Goal: Information Seeking & Learning: Learn about a topic

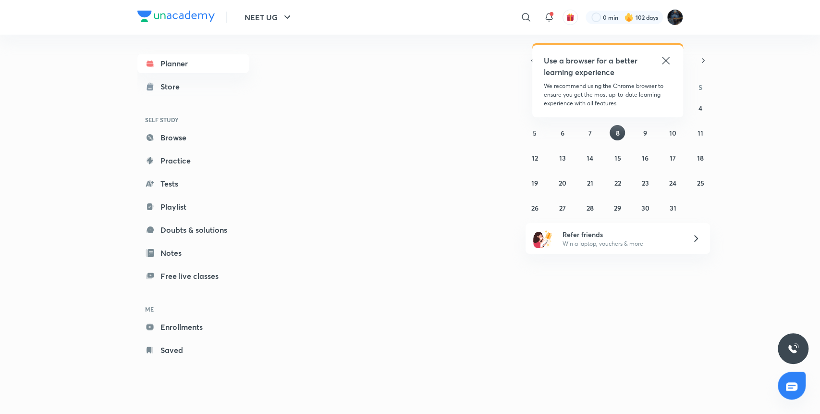
click at [335, 167] on div "Today October 2025 S M T W T F S 28 29 30 1 2 3 4 5 6 7 8 9 10 11 12 13 14 15 1…" at bounding box center [479, 215] width 407 height 360
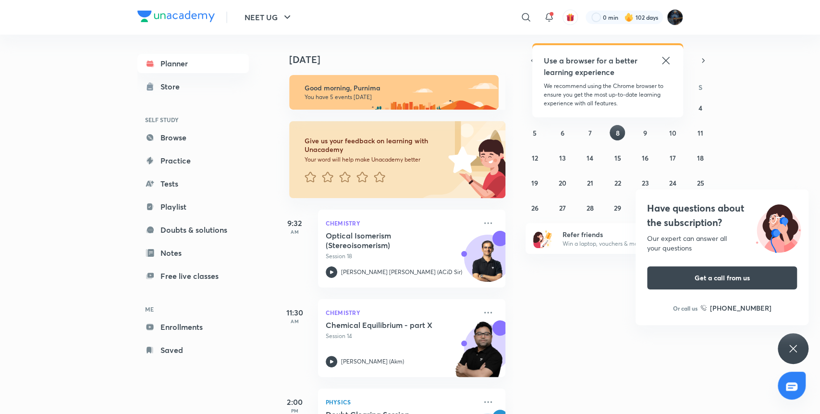
click at [805, 345] on div "Have questions about the subscription? Our expert can answer all your questions…" at bounding box center [793, 348] width 31 height 31
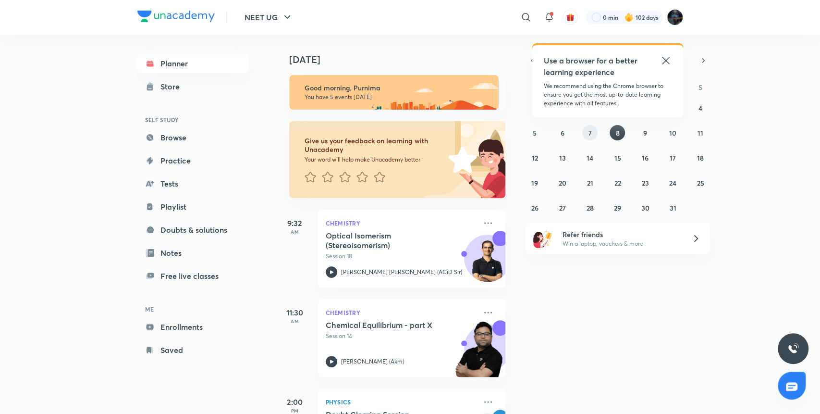
click at [595, 132] on button "7" at bounding box center [589, 132] width 15 height 15
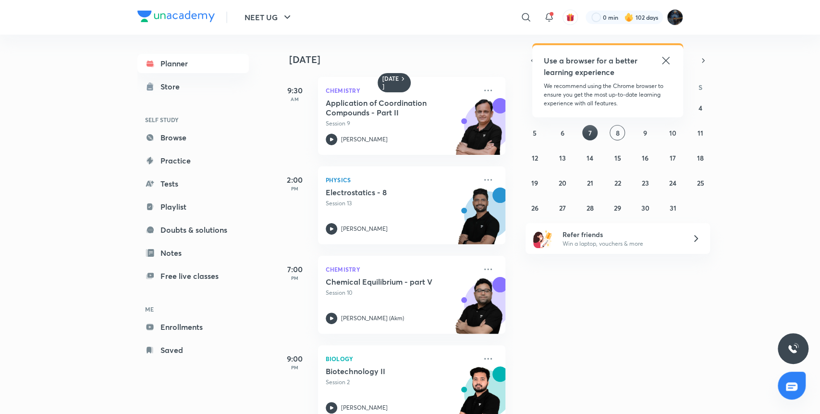
scroll to position [26, 0]
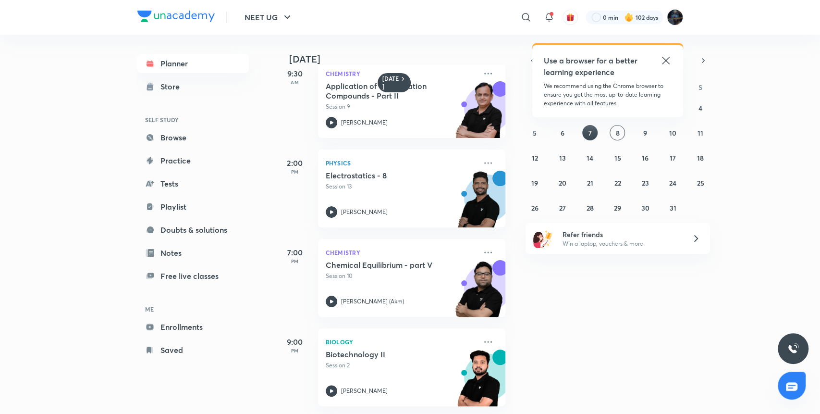
click at [553, 348] on div "Yesterday 9:30 AM Chemistry Application of Coordination Compounds - Part II Ses…" at bounding box center [547, 224] width 543 height 379
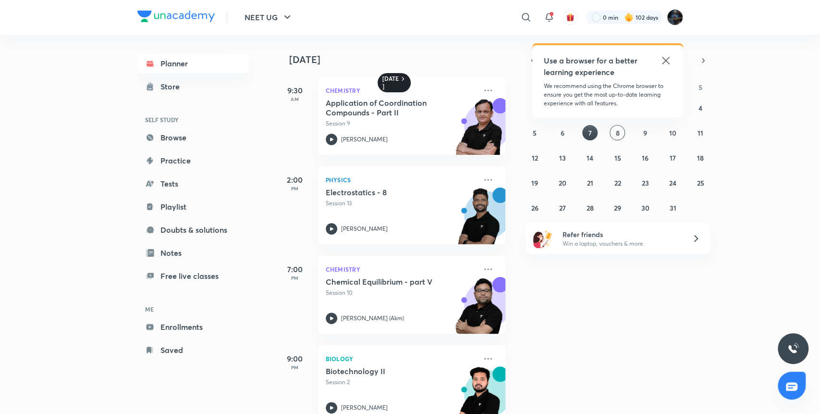
click at [396, 79] on h6 "[DATE]" at bounding box center [390, 82] width 17 height 15
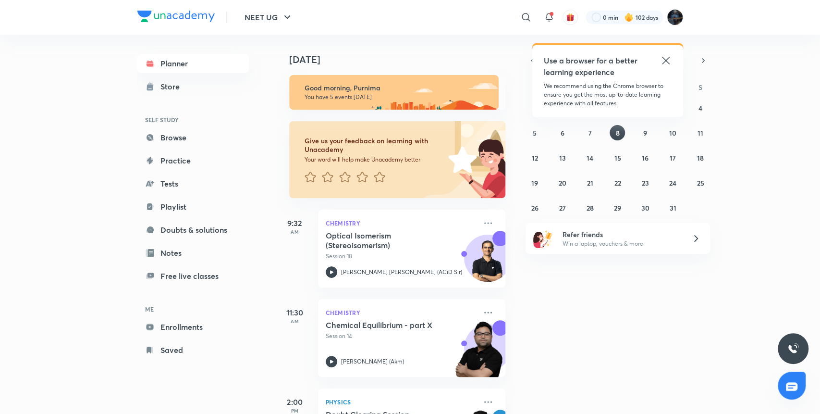
click at [543, 354] on div "Today Good morning, Purnima You have 5 events today Give us your feedback on le…" at bounding box center [547, 224] width 543 height 379
click at [482, 347] on img at bounding box center [479, 353] width 53 height 66
click at [529, 19] on icon at bounding box center [526, 18] width 12 height 12
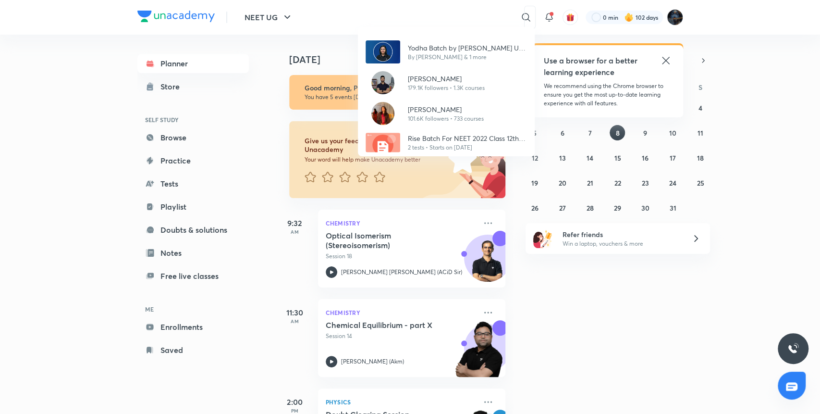
click at [581, 130] on div "Yodha Batch by Anushka Choudhary NEET UG - 2026 By Anushka Choudhary & 1 more P…" at bounding box center [410, 207] width 820 height 414
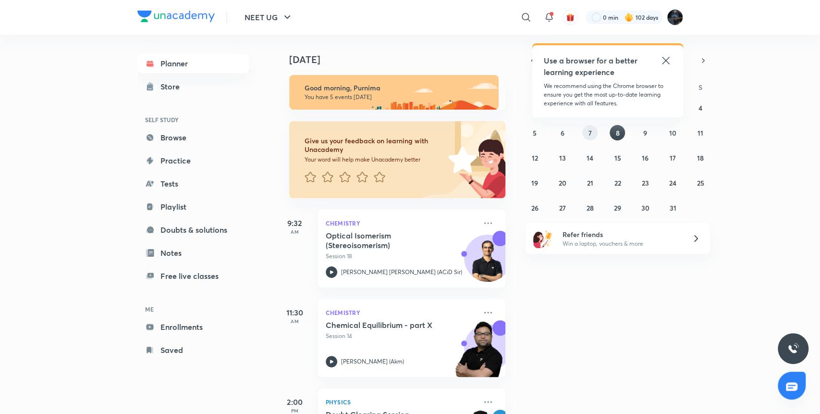
click at [588, 131] on button "7" at bounding box center [589, 132] width 15 height 15
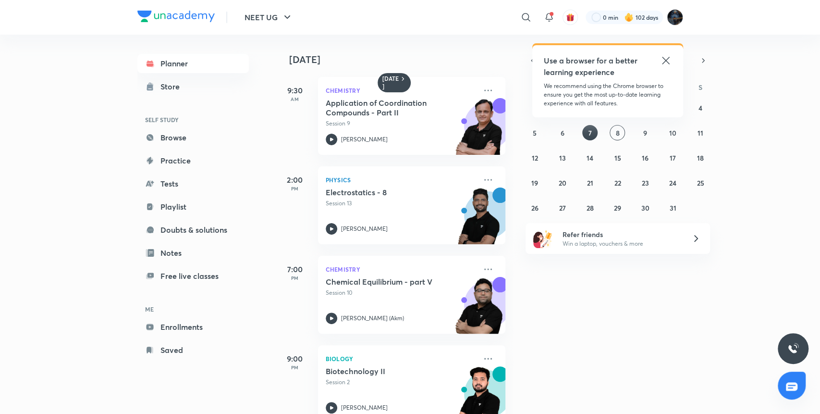
scroll to position [26, 0]
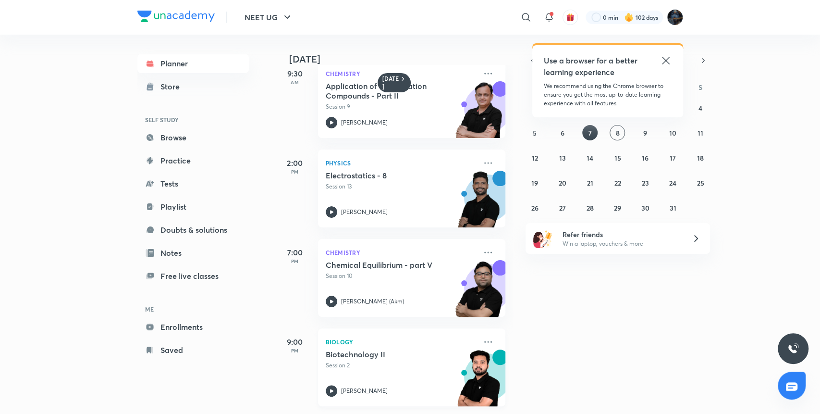
click at [328, 385] on icon at bounding box center [332, 391] width 12 height 12
click at [620, 134] on button "8" at bounding box center [617, 132] width 15 height 15
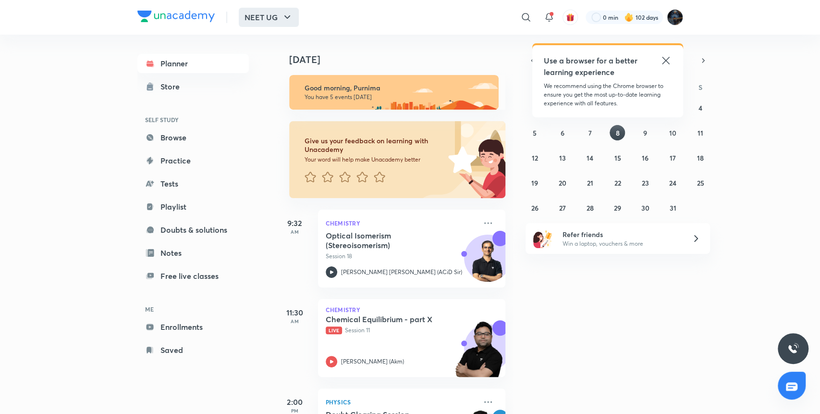
click at [283, 12] on icon "button" at bounding box center [288, 18] width 12 height 12
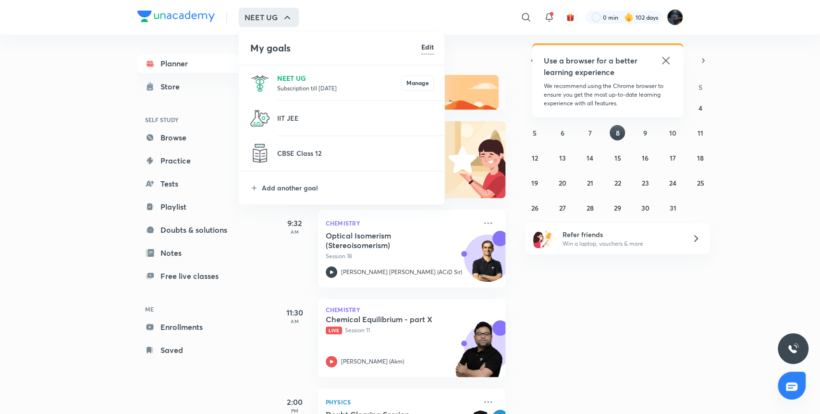
click at [299, 78] on p "NEET UG" at bounding box center [339, 78] width 124 height 10
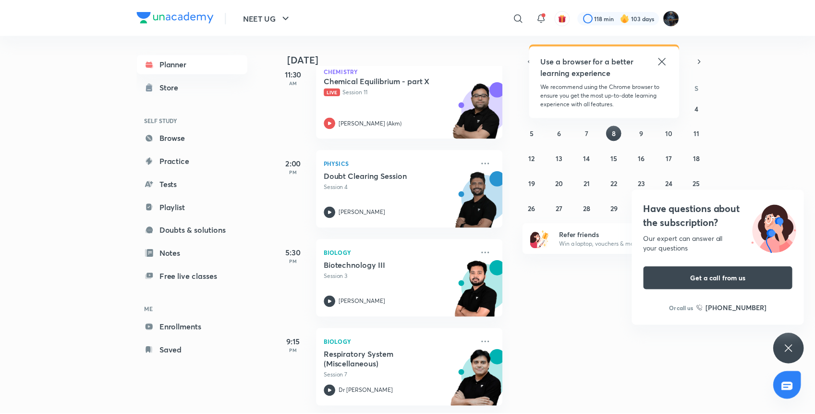
scroll to position [248, 0]
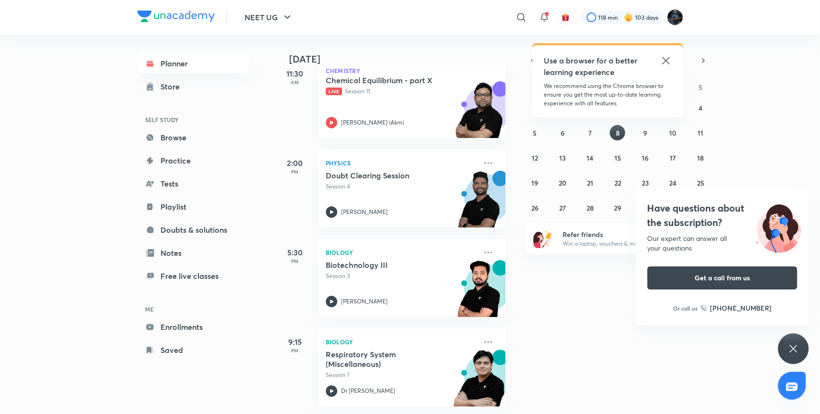
click at [796, 348] on icon at bounding box center [794, 349] width 12 height 12
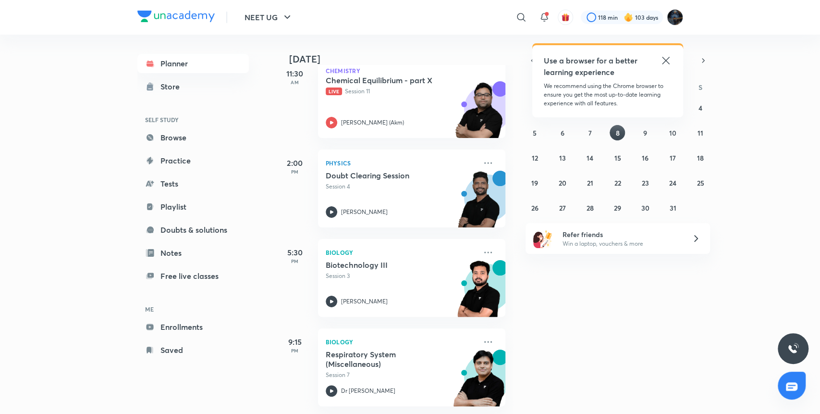
click at [688, 365] on div "Today Good morning, Purnima You have 5 events today Give us your feedback on le…" at bounding box center [547, 224] width 543 height 379
click at [687, 366] on div "Today Good morning, Purnima You have 5 events today Give us your feedback on le…" at bounding box center [547, 224] width 543 height 379
click at [583, 338] on div "Today Good morning, Purnima You have 5 events today Give us your feedback on le…" at bounding box center [547, 224] width 543 height 379
click at [526, 20] on icon at bounding box center [522, 18] width 12 height 12
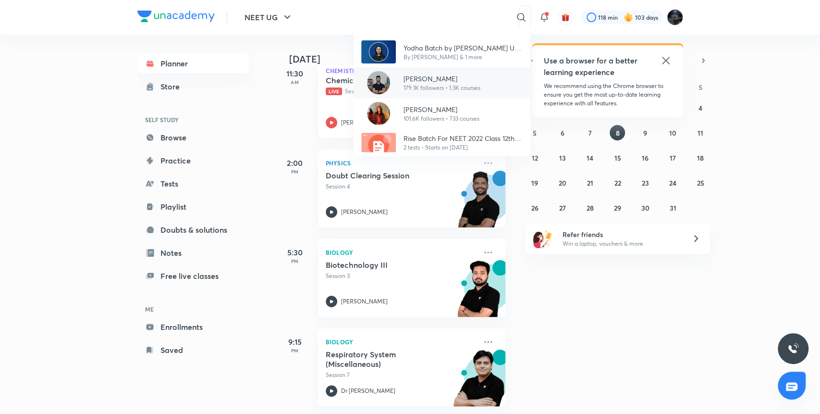
click at [390, 82] on img at bounding box center [378, 82] width 23 height 23
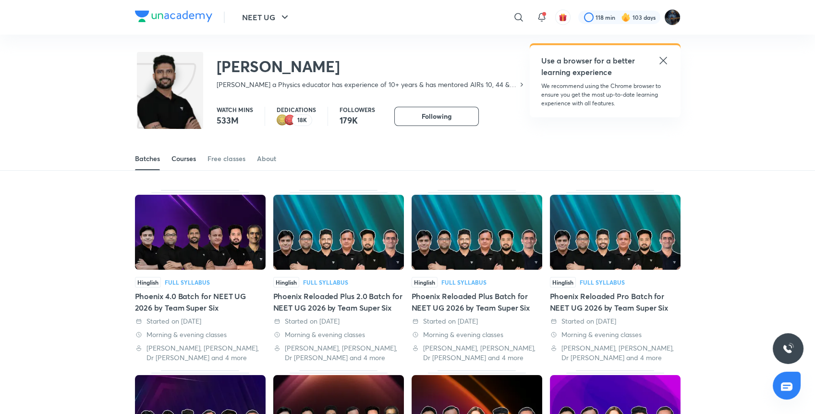
click at [192, 161] on div "Courses" at bounding box center [184, 159] width 25 height 10
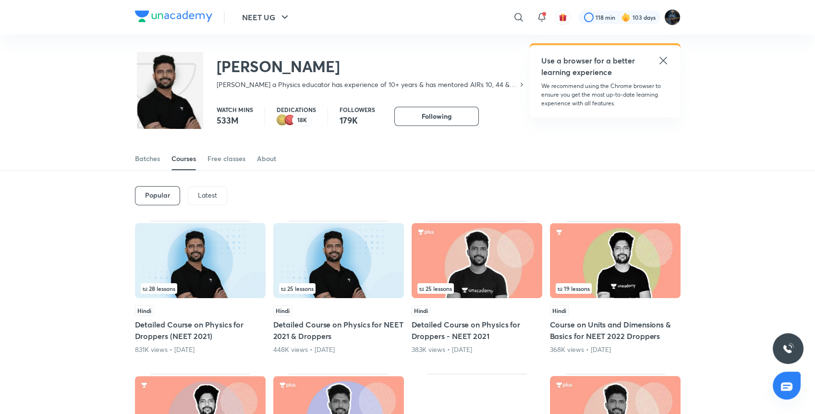
click at [217, 197] on div "Latest" at bounding box center [207, 195] width 39 height 19
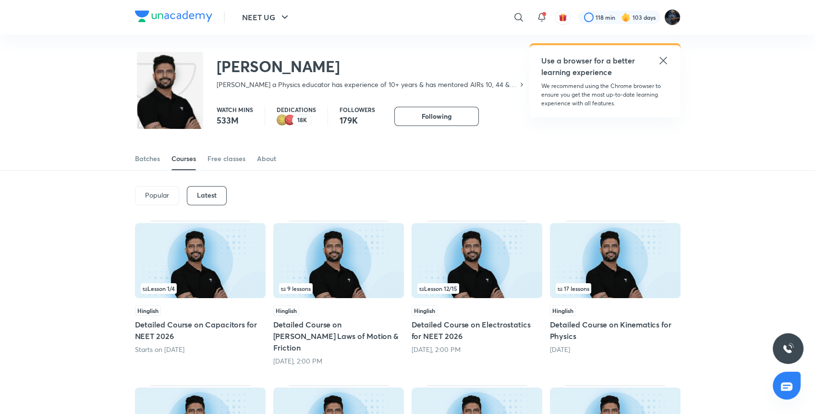
click at [355, 284] on div "9 lessons" at bounding box center [338, 288] width 119 height 11
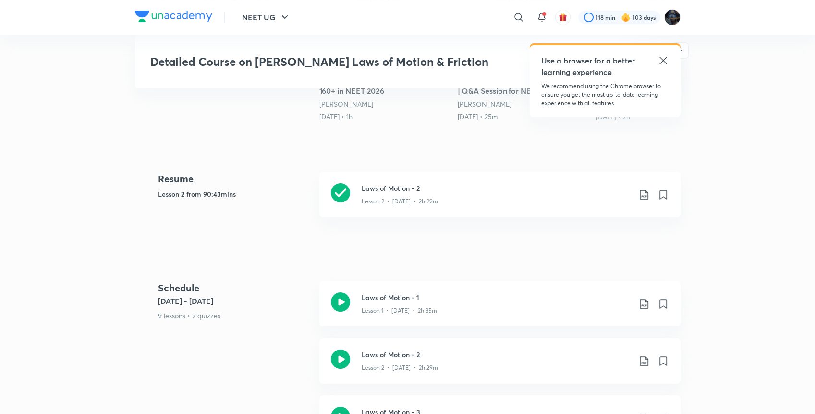
scroll to position [360, 0]
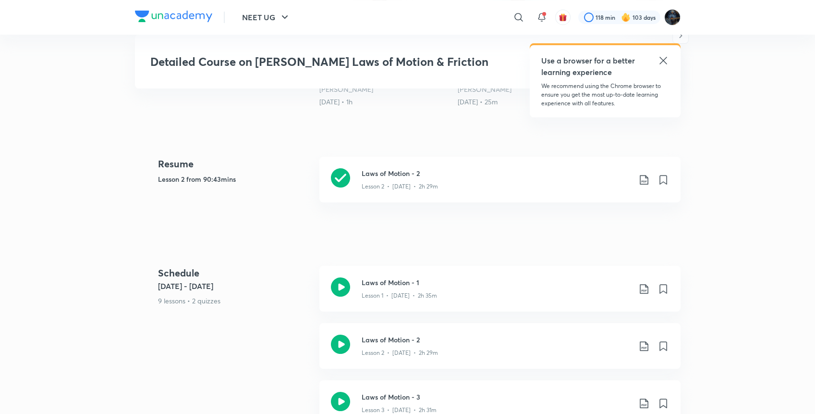
drag, startPoint x: 808, startPoint y: 158, endPoint x: 808, endPoint y: 165, distance: 6.7
drag, startPoint x: 812, startPoint y: 135, endPoint x: 818, endPoint y: 159, distance: 24.7
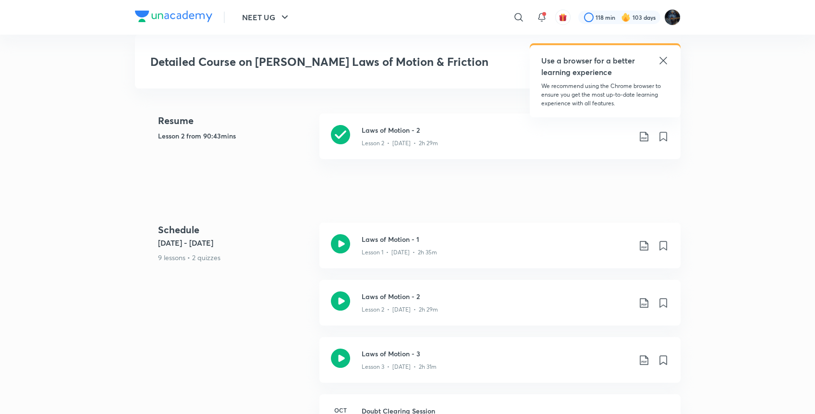
scroll to position [392, 0]
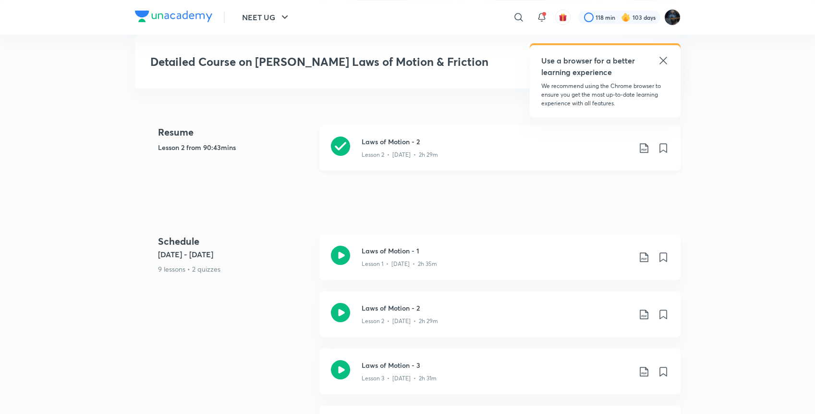
click at [351, 125] on div "Laws of Motion - 2 Lesson 2 • Oct 3 • 2h 29m" at bounding box center [500, 148] width 361 height 46
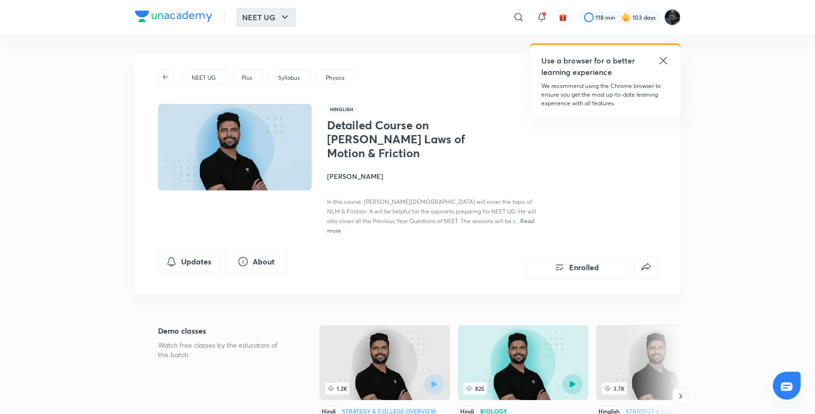
click at [284, 23] on button "NEET UG" at bounding box center [266, 17] width 60 height 19
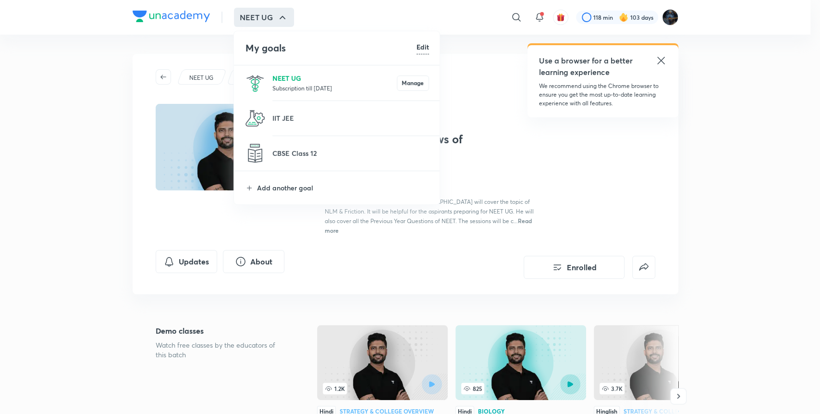
click at [311, 82] on p "NEET UG" at bounding box center [334, 78] width 124 height 10
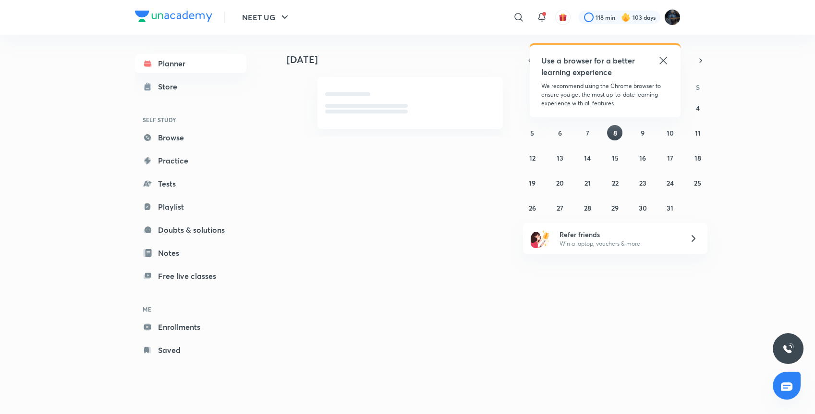
click at [478, 13] on div "​" at bounding box center [440, 17] width 177 height 23
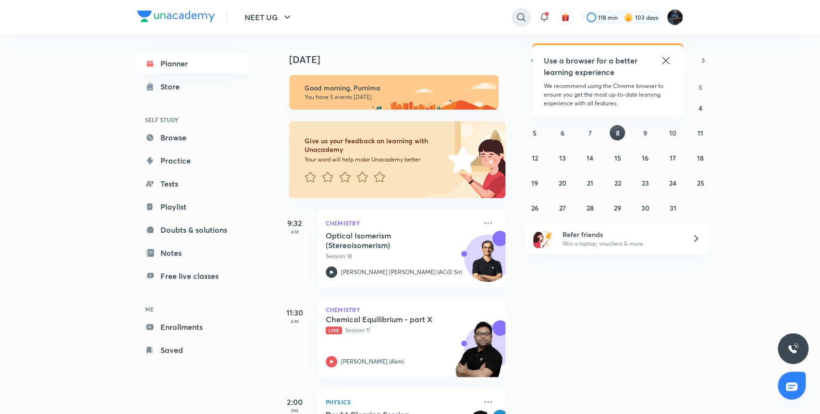
click at [522, 18] on icon at bounding box center [522, 18] width 12 height 12
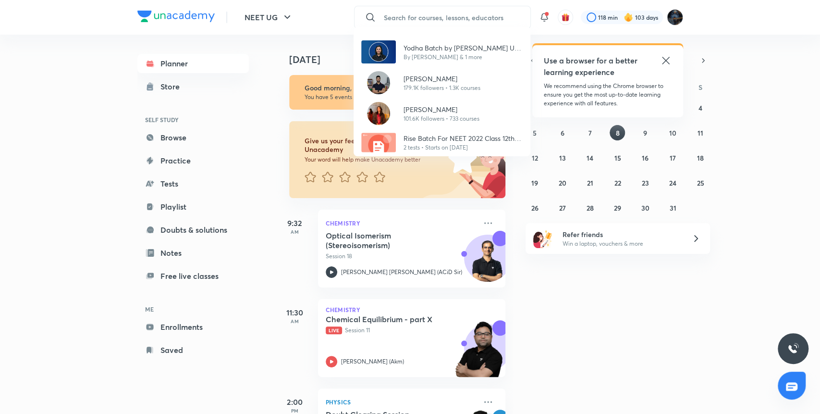
click at [475, 18] on div "Yodha Batch by Anushka Choudhary NEET UG - 2026 By Anushka Choudhary & 1 more P…" at bounding box center [410, 207] width 820 height 414
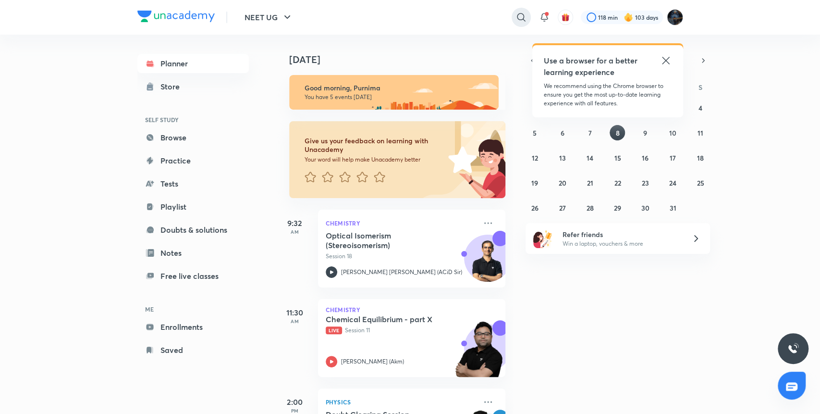
click at [516, 17] on icon at bounding box center [522, 18] width 12 height 12
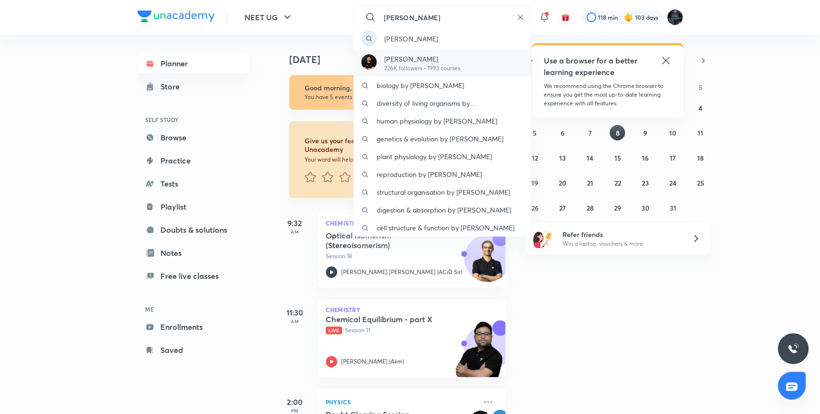
type input "pran"
click at [428, 58] on p "Pranav Pundarik" at bounding box center [422, 59] width 76 height 10
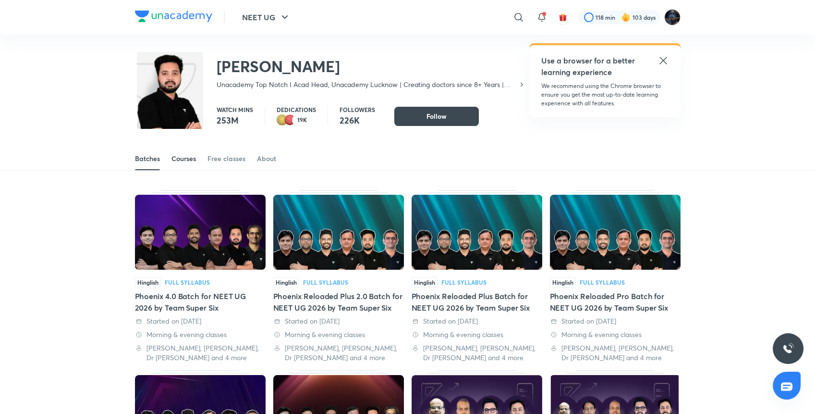
click at [192, 162] on div "Courses" at bounding box center [184, 159] width 25 height 10
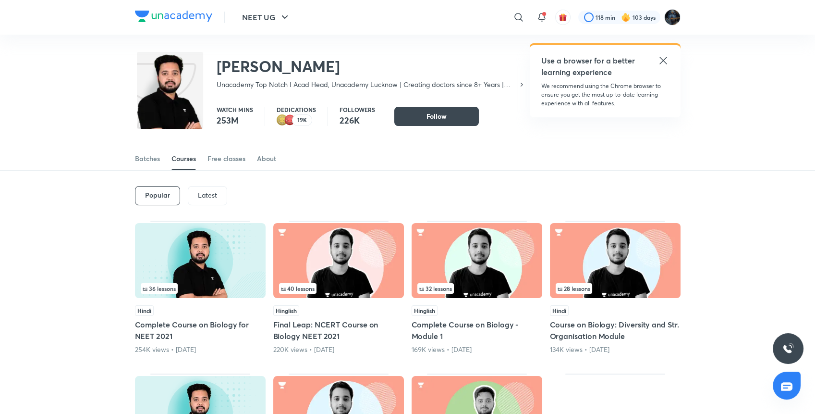
click at [213, 198] on p "Latest" at bounding box center [207, 195] width 19 height 8
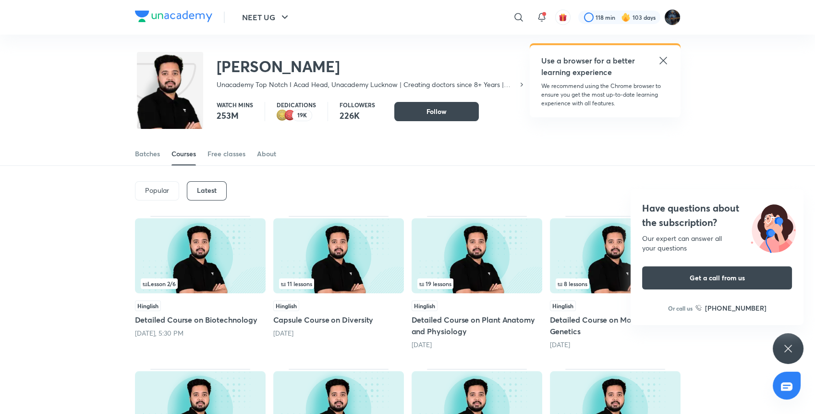
scroll to position [29, 0]
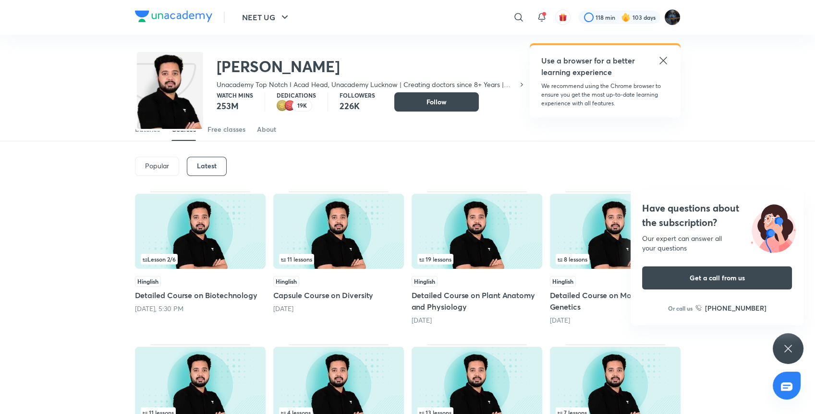
click at [786, 351] on icon at bounding box center [788, 348] width 7 height 7
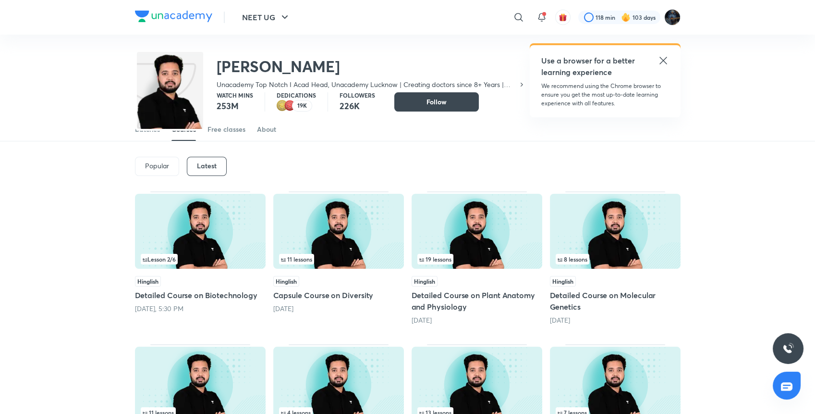
click at [309, 240] on img at bounding box center [338, 231] width 131 height 75
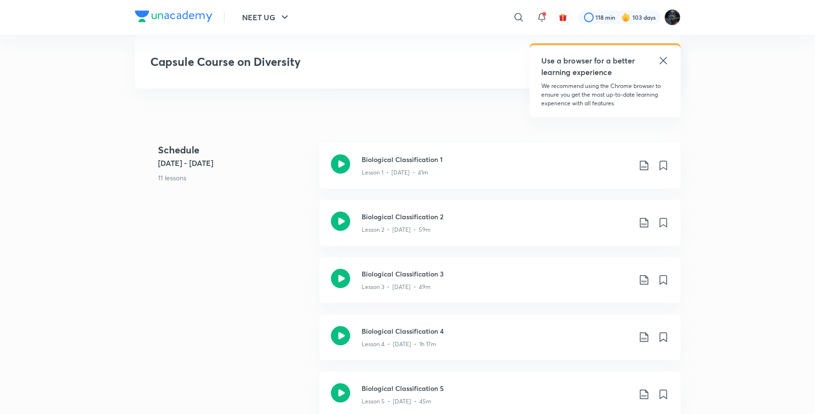
scroll to position [499, 0]
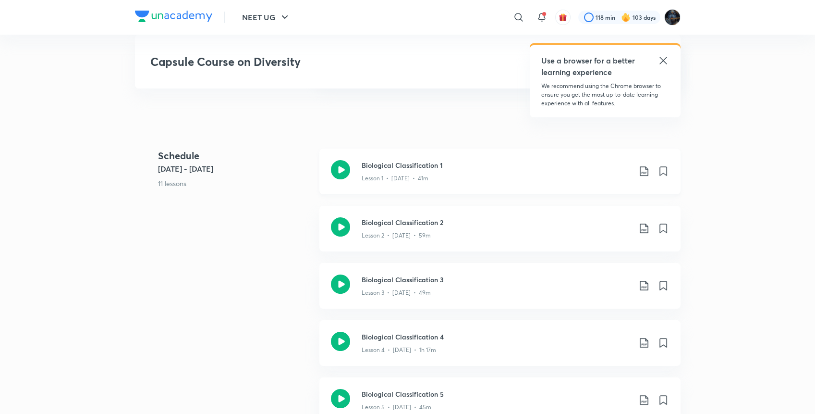
click at [346, 168] on icon at bounding box center [340, 169] width 19 height 19
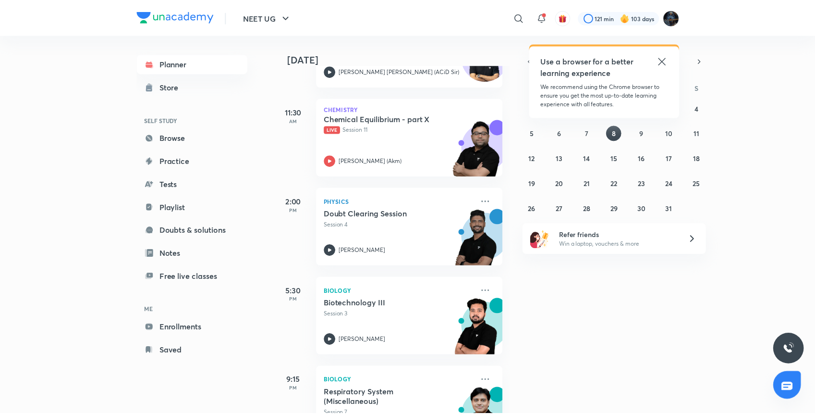
scroll to position [248, 0]
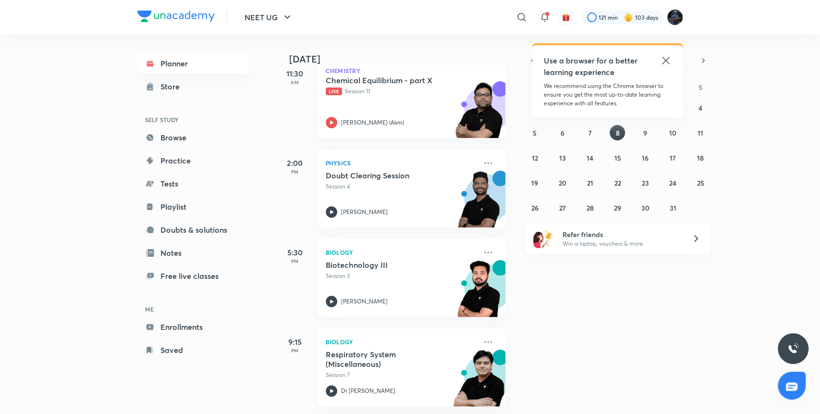
click at [604, 350] on div "[DATE] Good afternoon, Purnima You have 5 events [DATE] Give us your feedback o…" at bounding box center [547, 224] width 543 height 379
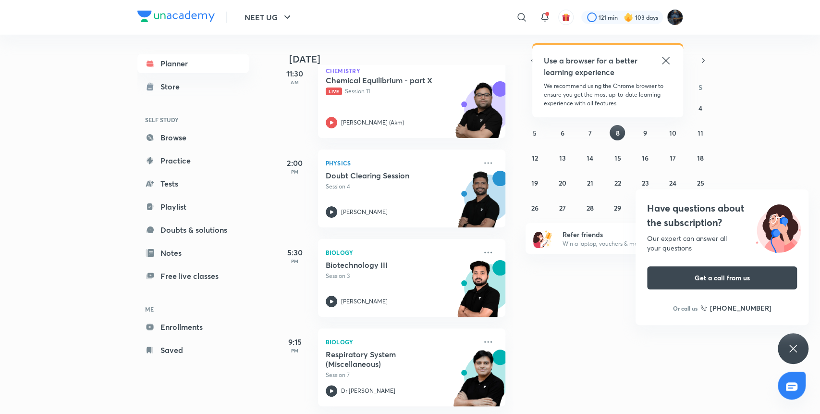
click at [518, 4] on div "NEET UG ​ Use a browser for a better learning experience We recommend using the…" at bounding box center [410, 17] width 546 height 35
click at [522, 18] on icon at bounding box center [522, 18] width 12 height 12
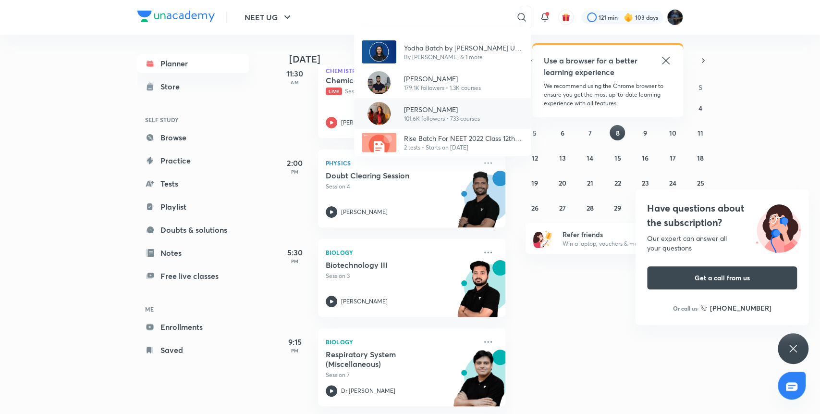
drag, startPoint x: 492, startPoint y: 106, endPoint x: 456, endPoint y: 105, distance: 36.5
click at [456, 105] on p "[PERSON_NAME]" at bounding box center [442, 109] width 76 height 10
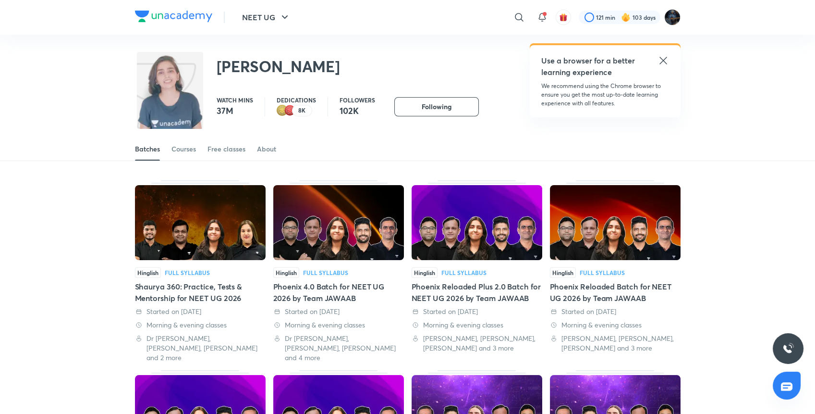
click at [662, 59] on icon at bounding box center [664, 61] width 12 height 12
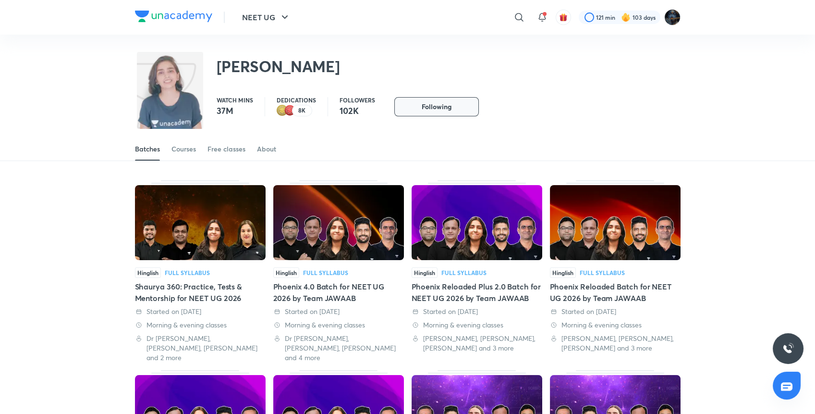
click at [430, 111] on span "Following" at bounding box center [437, 107] width 30 height 10
click at [256, 148] on div "Batches Courses Free classes About" at bounding box center [408, 148] width 546 height 23
click at [264, 148] on div "About" at bounding box center [266, 149] width 19 height 10
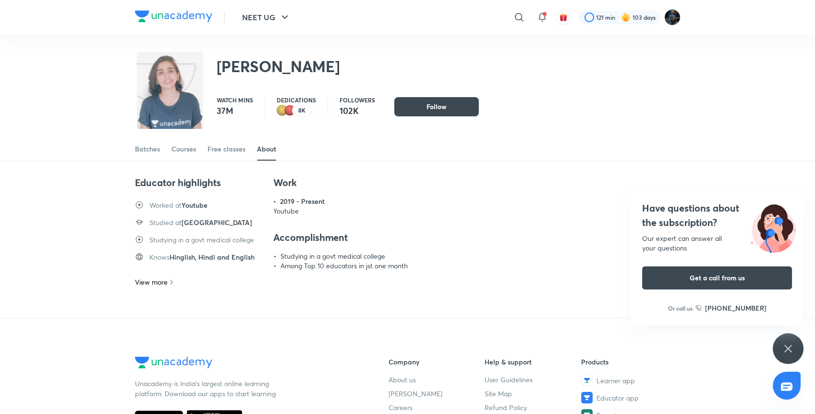
click at [156, 287] on p "View more" at bounding box center [151, 282] width 33 height 10
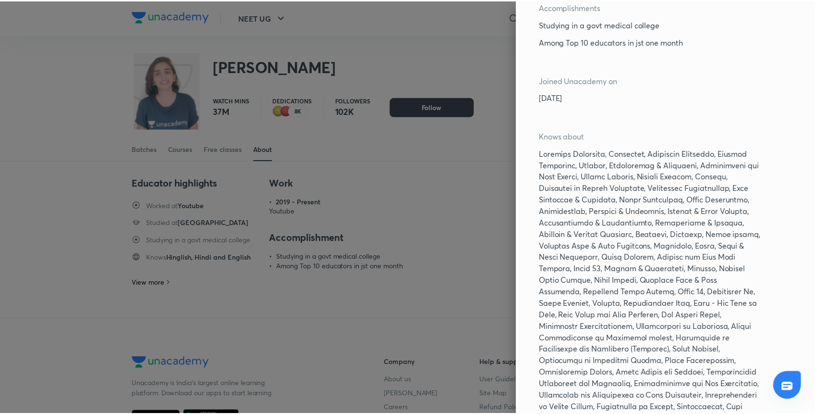
scroll to position [271, 0]
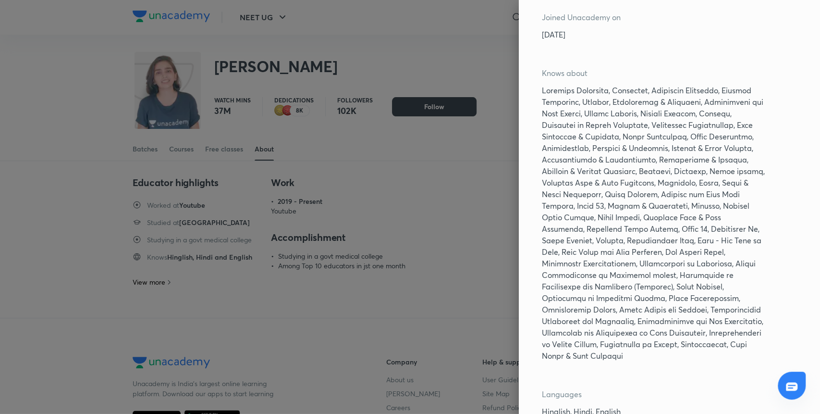
click at [416, 228] on div at bounding box center [410, 207] width 820 height 414
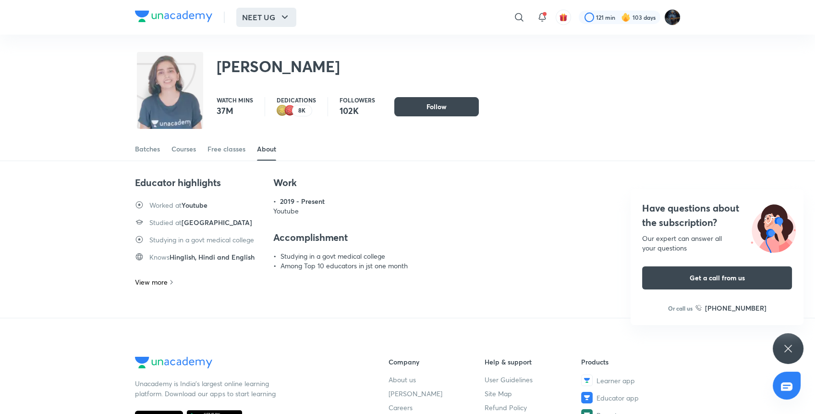
click at [272, 26] on button "NEET UG" at bounding box center [266, 17] width 60 height 19
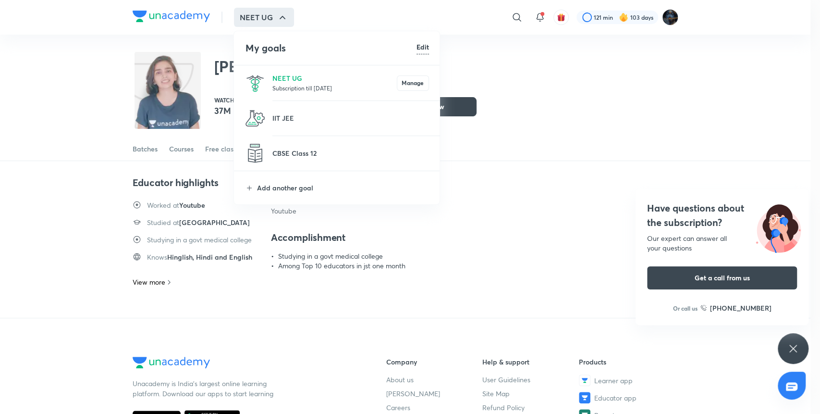
click at [512, 18] on div at bounding box center [410, 207] width 820 height 414
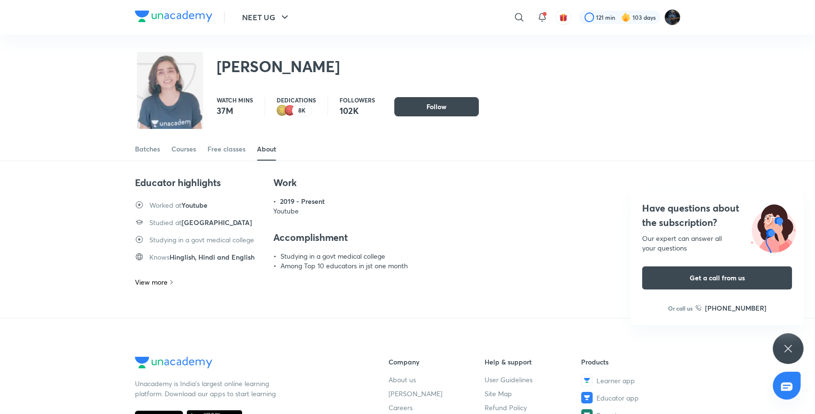
click at [512, 18] on div at bounding box center [519, 17] width 19 height 19
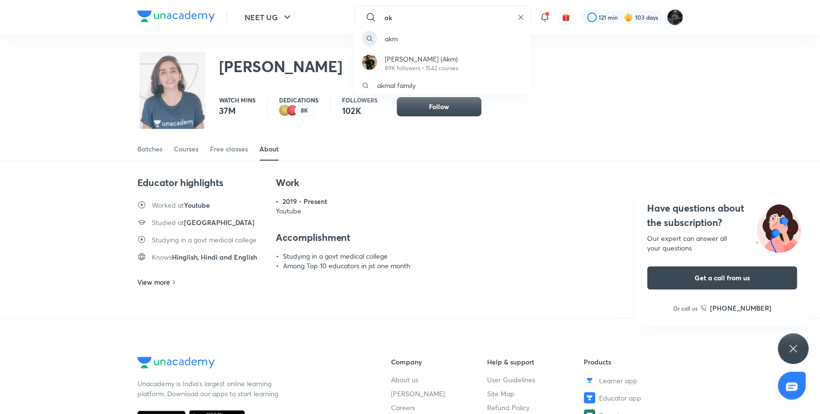
type input "a"
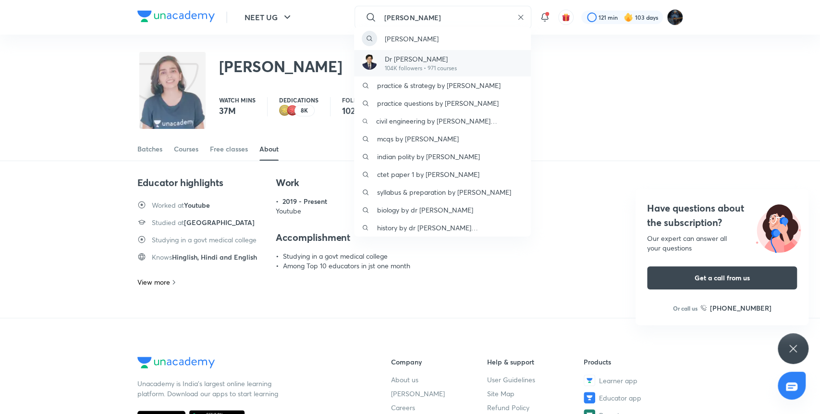
type input "amit"
click at [448, 55] on p "Dr Amit Gupta" at bounding box center [421, 59] width 72 height 10
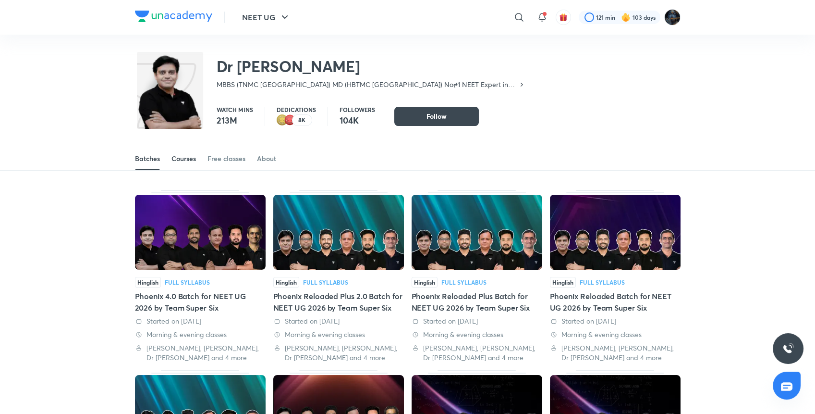
click at [192, 158] on div "Courses" at bounding box center [184, 159] width 25 height 10
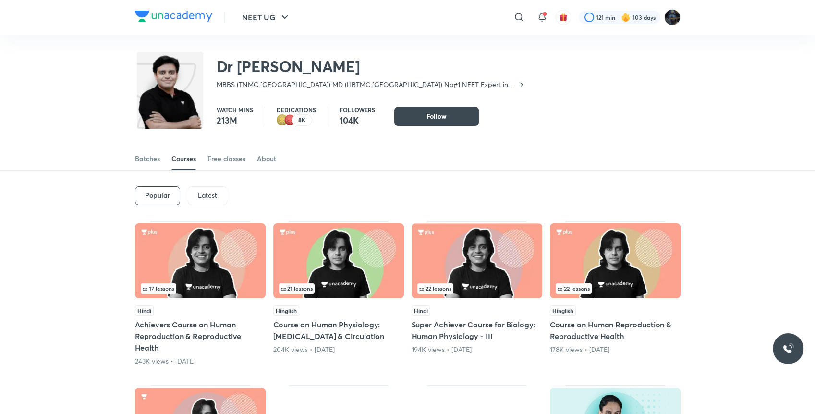
click at [200, 194] on p "Latest" at bounding box center [207, 195] width 19 height 8
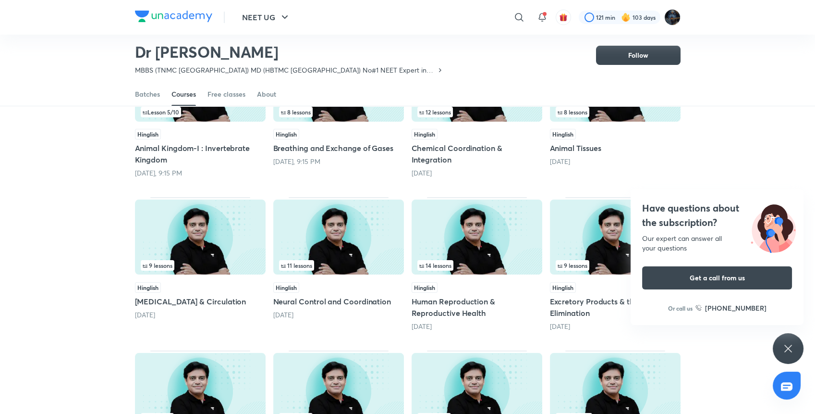
scroll to position [148, 0]
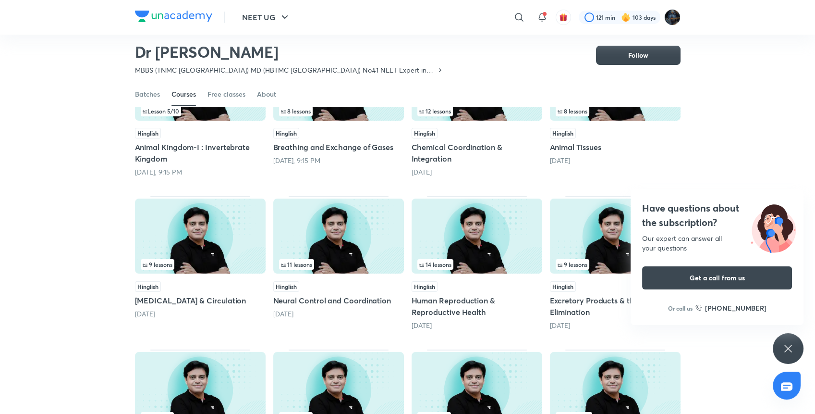
click at [784, 340] on div "Have questions about the subscription? Our expert can answer all your questions…" at bounding box center [788, 348] width 31 height 31
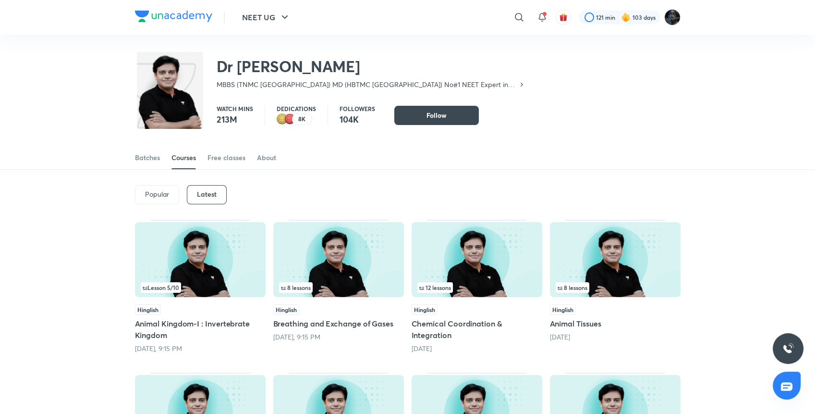
scroll to position [30, 0]
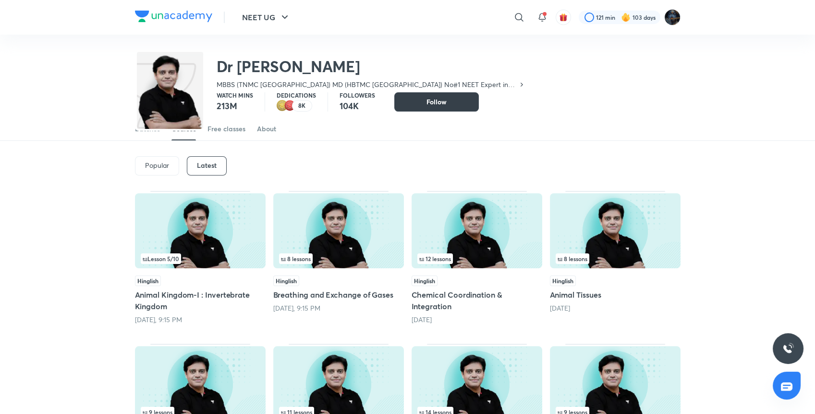
click at [450, 104] on button "Follow" at bounding box center [436, 101] width 85 height 19
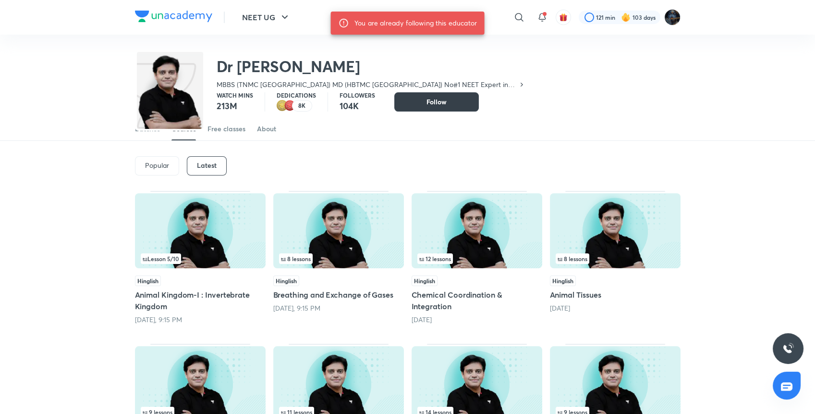
click at [432, 103] on span "Follow" at bounding box center [437, 102] width 20 height 10
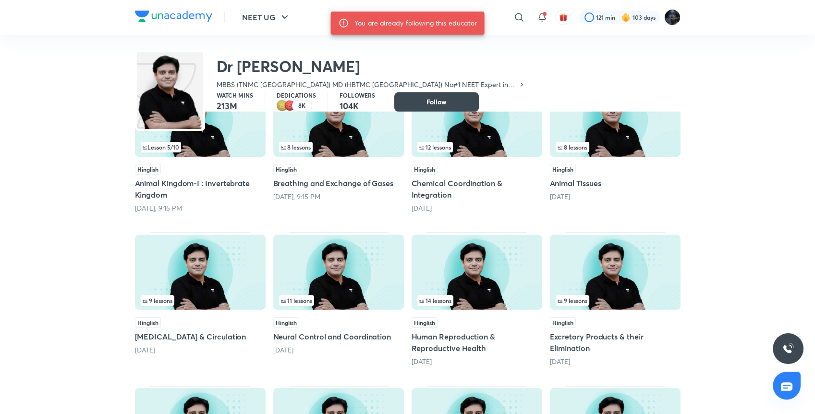
scroll to position [0, 0]
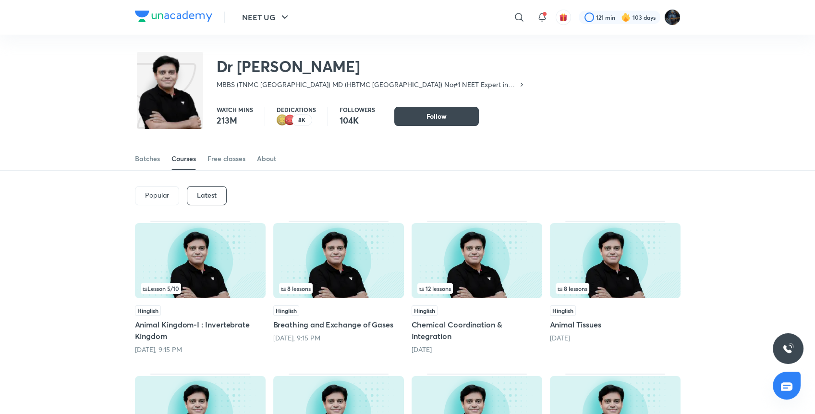
drag, startPoint x: 501, startPoint y: 84, endPoint x: 477, endPoint y: 89, distance: 24.5
click at [477, 89] on p "MBBS (TNMC Mumbai) MD (HBTMC Mumbai) No#1 NEET Expert in India Experience: 24 y…" at bounding box center [367, 85] width 301 height 10
click at [477, 88] on p "MBBS (TNMC Mumbai) MD (HBTMC Mumbai) No#1 NEET Expert in India Experience: 24 y…" at bounding box center [367, 85] width 301 height 10
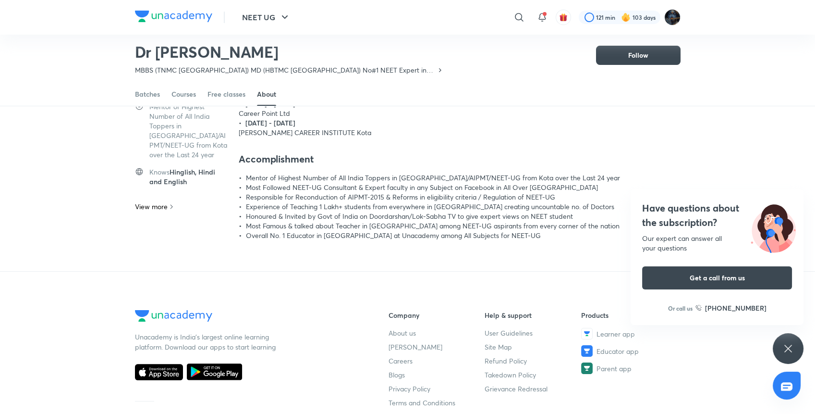
scroll to position [156, 0]
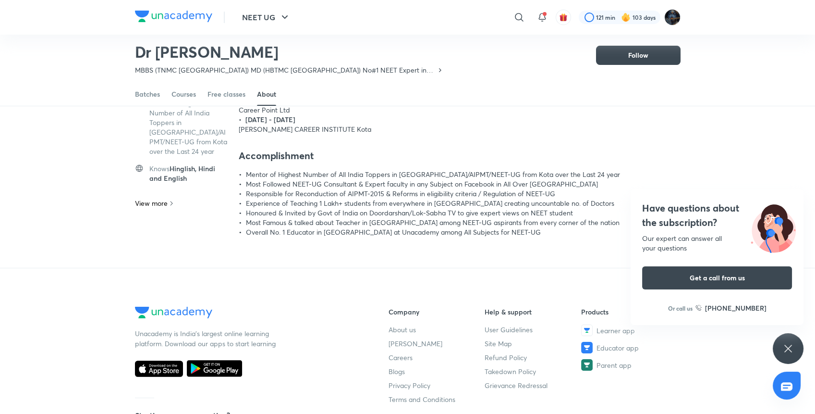
click at [740, 135] on div "Educator highlights Worked at ACHIEVER CAREER INSTITUTE Kota Studied at MBBS TN…" at bounding box center [407, 134] width 815 height 267
click at [803, 350] on div "Have questions about the subscription? Our expert can answer all your questions…" at bounding box center [788, 348] width 31 height 31
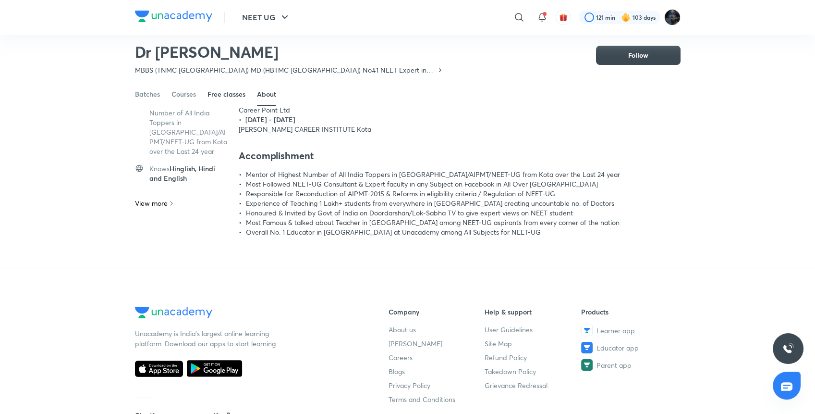
click at [236, 99] on link "Free classes" at bounding box center [227, 94] width 38 height 23
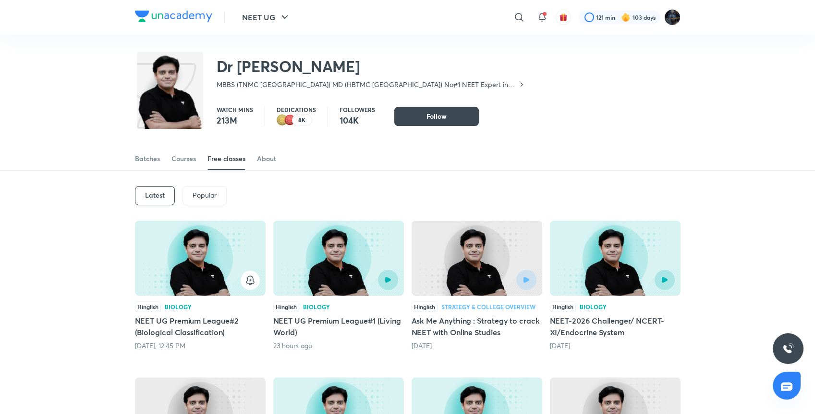
click at [201, 253] on img at bounding box center [200, 258] width 131 height 75
click at [229, 246] on img at bounding box center [200, 258] width 131 height 75
click at [216, 265] on img at bounding box center [200, 258] width 131 height 75
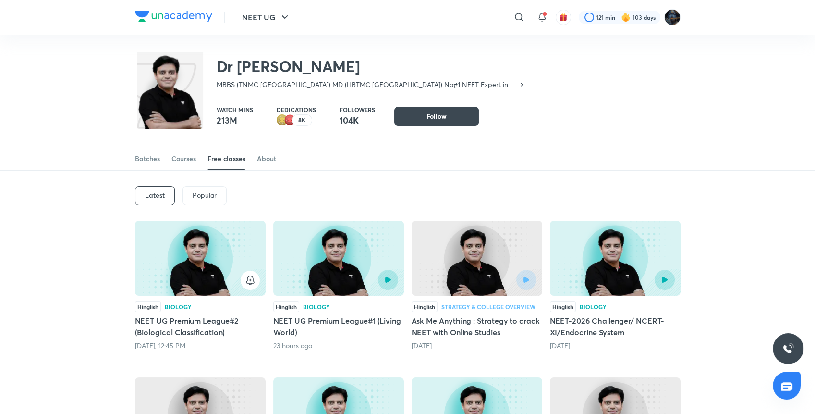
click at [195, 327] on h5 "NEET UG Premium League#2 (Biological Classification)" at bounding box center [200, 326] width 131 height 23
drag, startPoint x: 181, startPoint y: 235, endPoint x: 249, endPoint y: 282, distance: 82.6
click at [249, 282] on div at bounding box center [200, 258] width 131 height 75
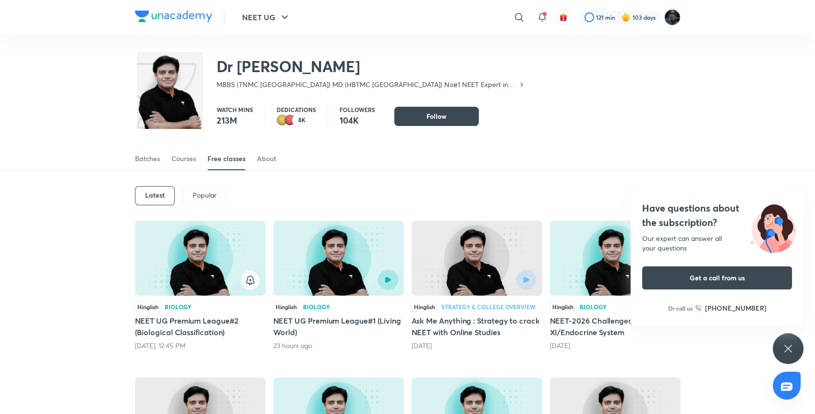
click at [249, 282] on icon "button" at bounding box center [251, 280] width 12 height 12
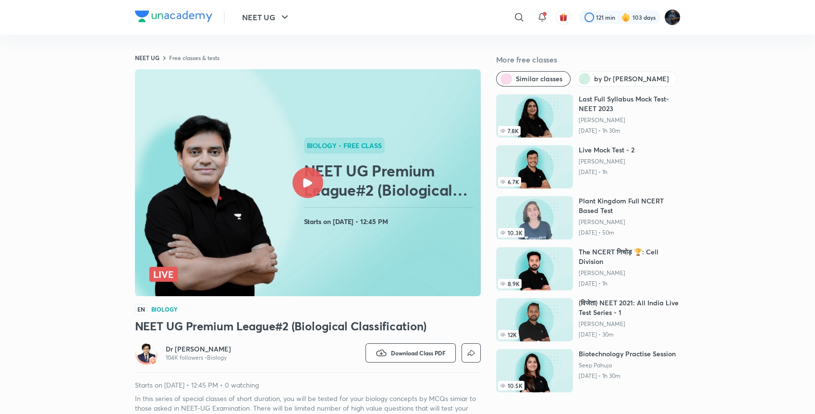
click at [319, 180] on div at bounding box center [308, 182] width 31 height 31
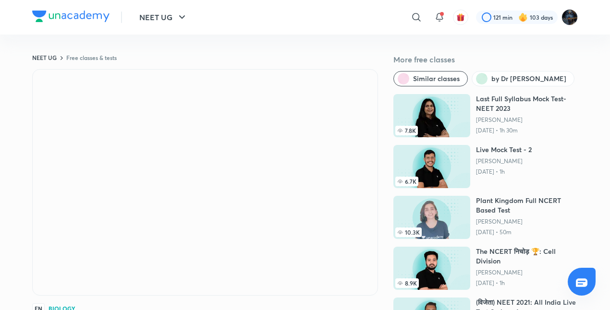
scroll to position [69, 0]
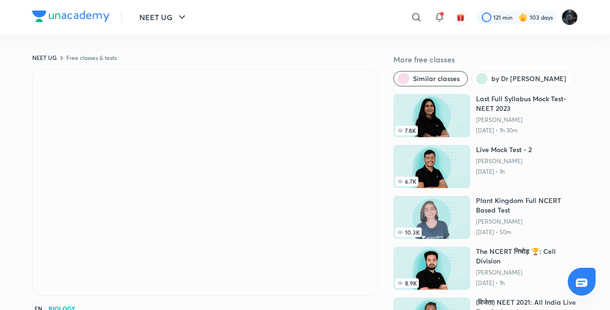
scroll to position [212, 0]
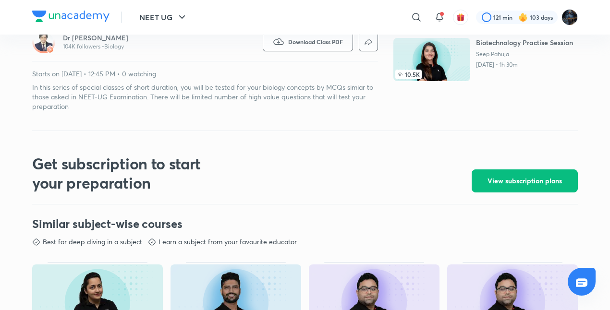
scroll to position [0, 0]
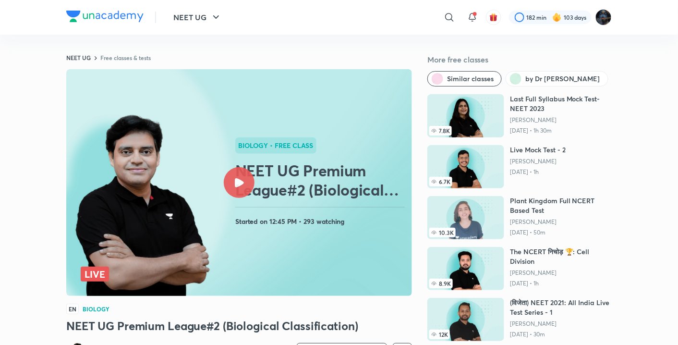
click at [367, 198] on h2 "NEET UG Premium League#2 (Biological Classification)" at bounding box center [321, 180] width 173 height 38
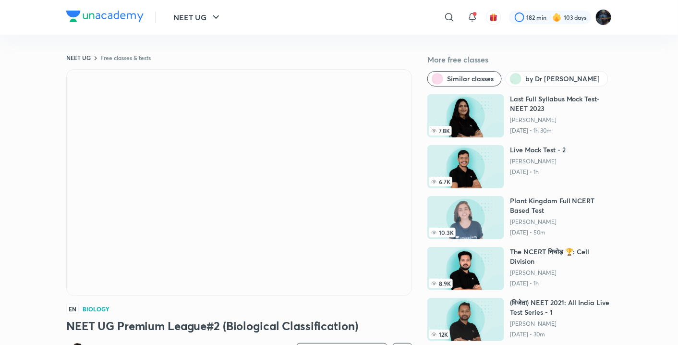
click at [212, 20] on icon "button" at bounding box center [216, 18] width 12 height 12
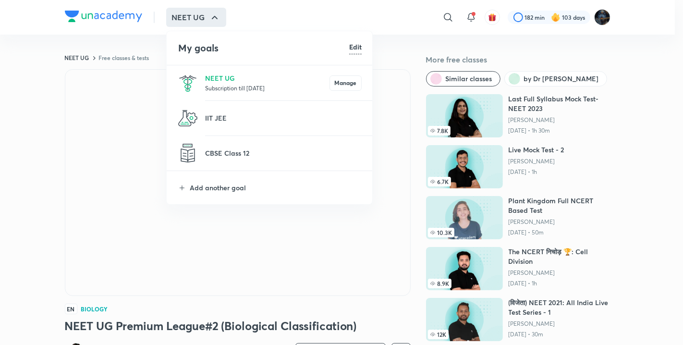
click at [250, 85] on p "Subscription till [DATE]" at bounding box center [267, 88] width 124 height 10
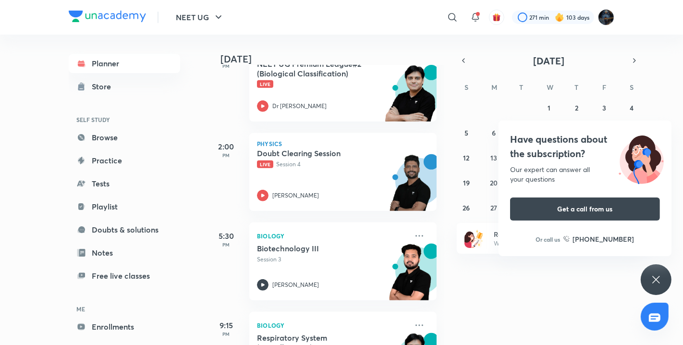
scroll to position [349, 0]
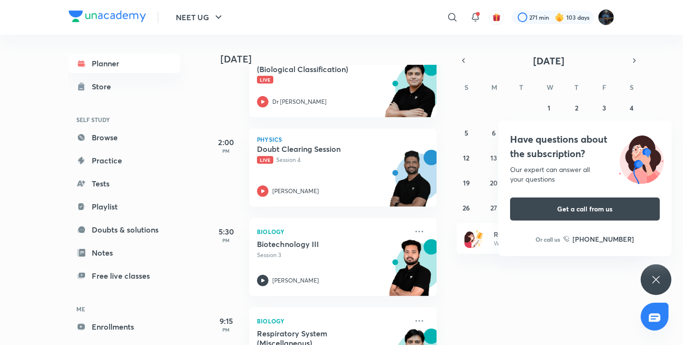
click at [190, 137] on div "Planner Store SELF STUDY Browse Practice Tests Playlist Doubts & solutions Note…" at bounding box center [134, 186] width 131 height 303
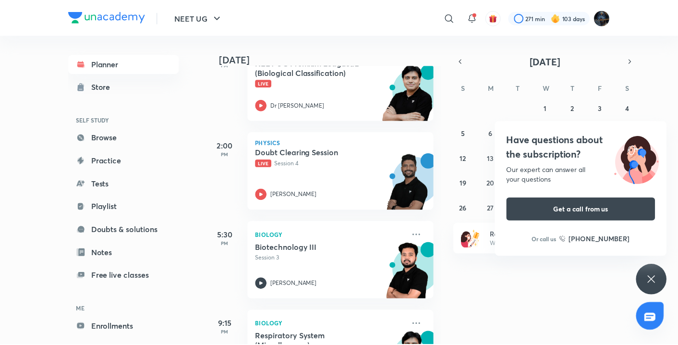
scroll to position [351, 0]
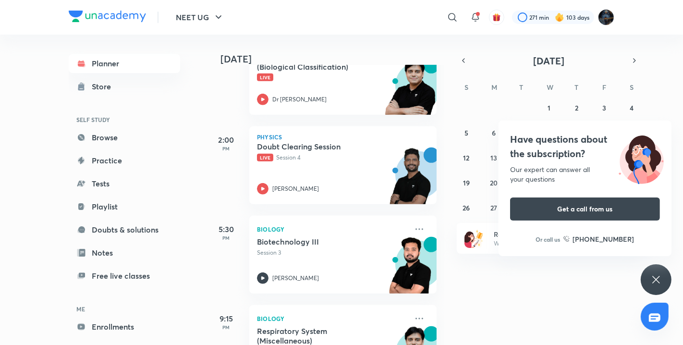
click at [477, 255] on div "Today Good afternoon, Purnima You have 6 events today Give us your feedback on …" at bounding box center [444, 190] width 474 height 310
click at [667, 272] on div "Have questions about the subscription? Our expert can answer all your questions…" at bounding box center [656, 279] width 31 height 31
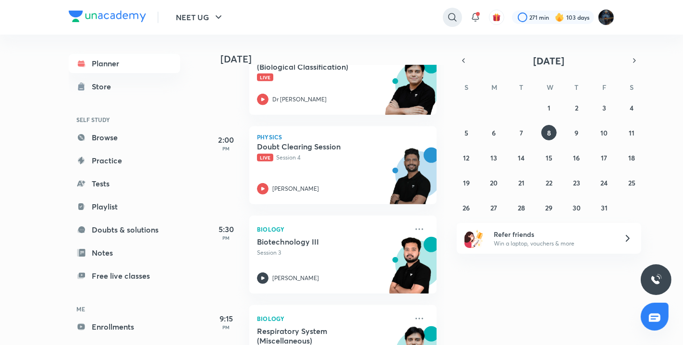
click at [453, 16] on icon at bounding box center [453, 18] width 12 height 12
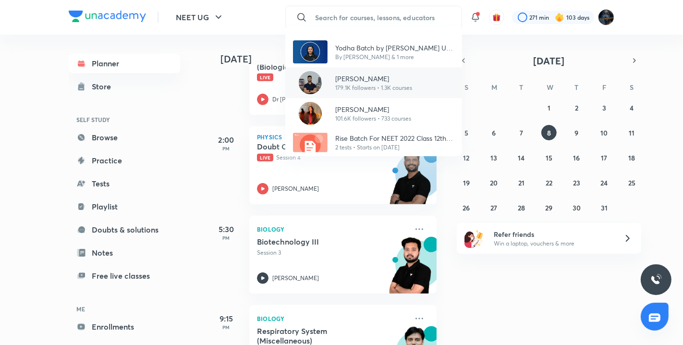
click at [379, 78] on p "[PERSON_NAME]" at bounding box center [373, 79] width 77 height 10
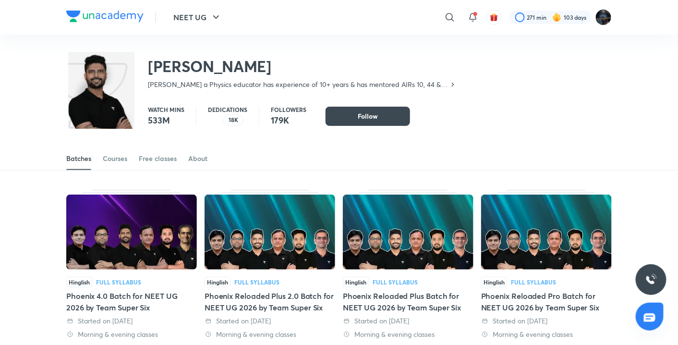
scroll to position [42, 0]
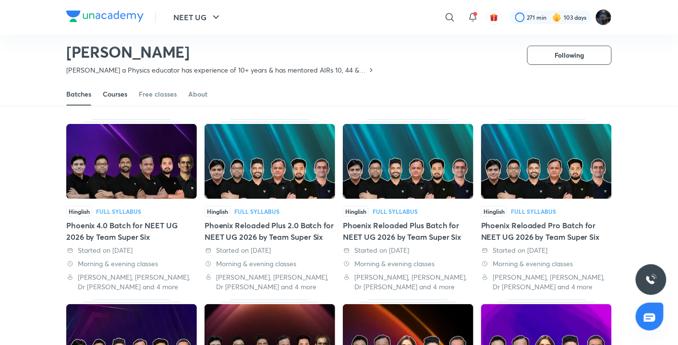
click at [120, 94] on div "Courses" at bounding box center [115, 94] width 25 height 10
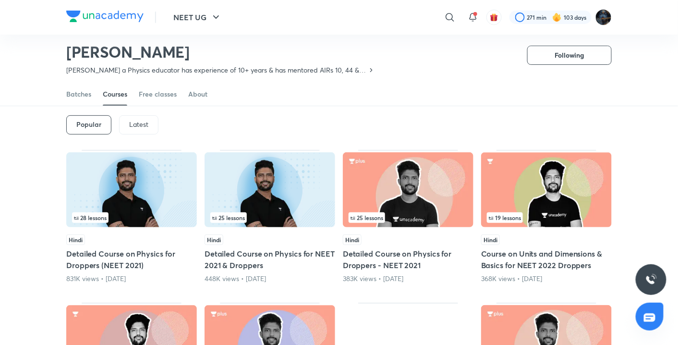
click at [135, 123] on p "Latest" at bounding box center [138, 125] width 19 height 8
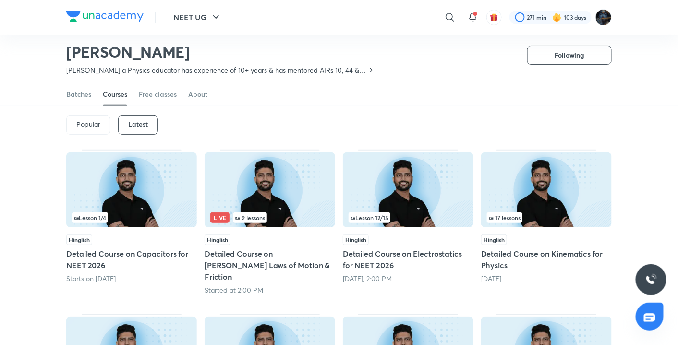
click at [281, 168] on img at bounding box center [270, 189] width 131 height 75
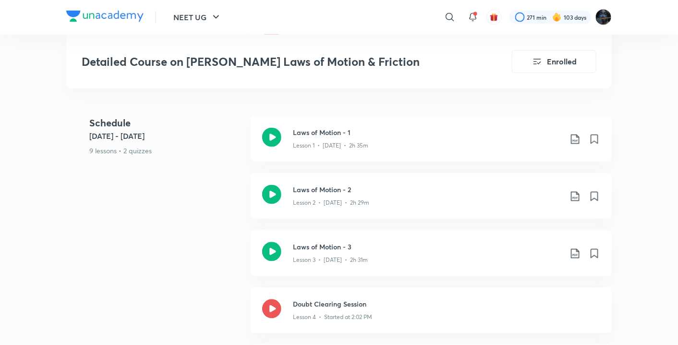
scroll to position [491, 0]
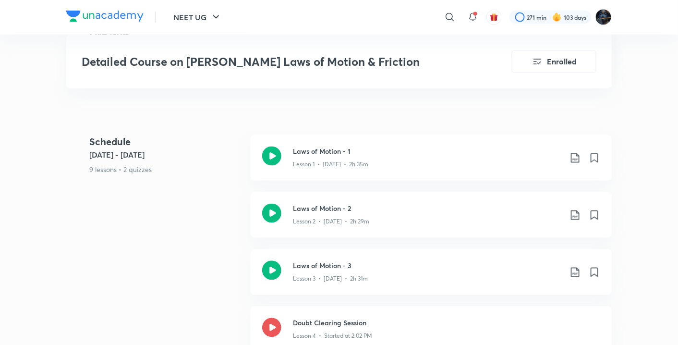
click at [498, 277] on link "Laws of Motion - 3 Lesson 3 • Oct 6 • 2h 31m" at bounding box center [431, 277] width 361 height 57
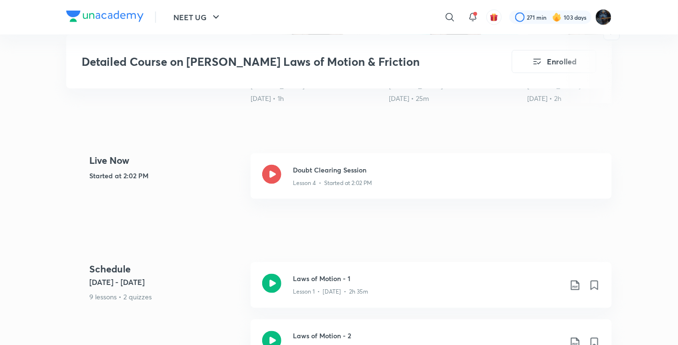
scroll to position [435, 0]
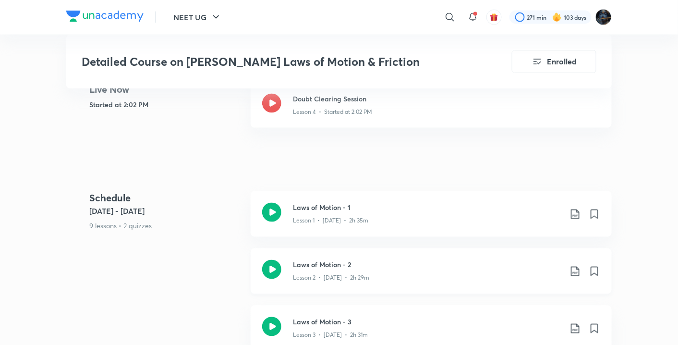
click at [269, 260] on icon at bounding box center [271, 269] width 19 height 19
click at [214, 17] on icon "button" at bounding box center [216, 18] width 12 height 12
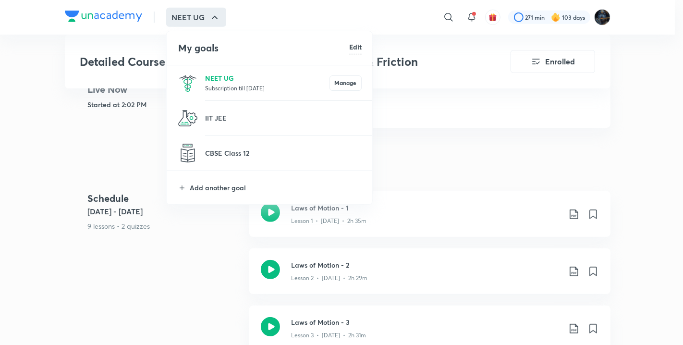
click at [221, 77] on p "NEET UG" at bounding box center [267, 78] width 124 height 10
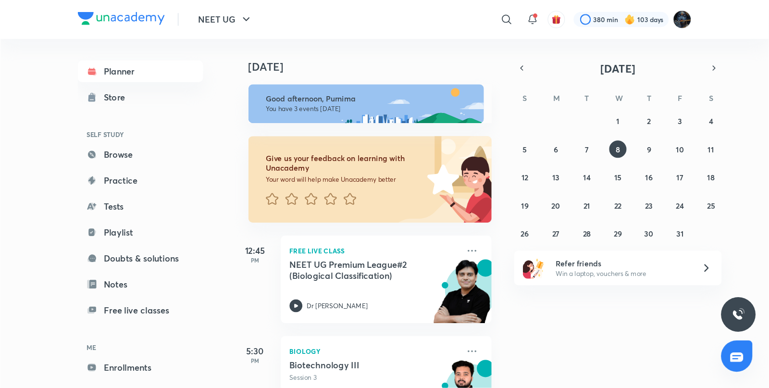
scroll to position [137, 0]
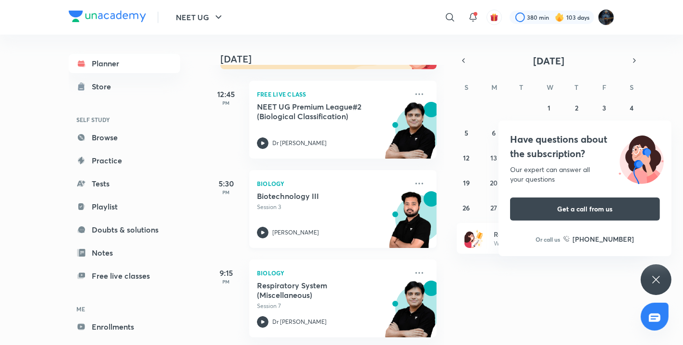
click at [260, 227] on icon at bounding box center [263, 233] width 12 height 12
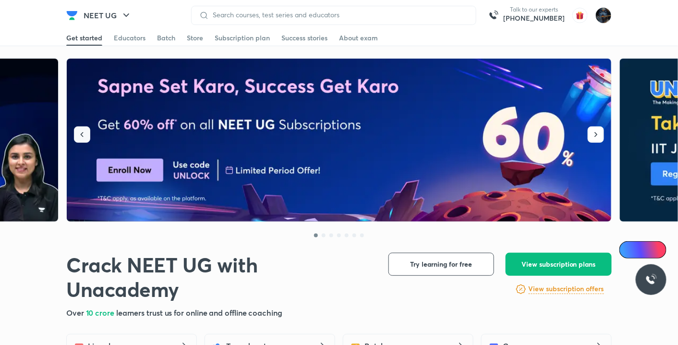
click at [85, 134] on icon "button" at bounding box center [82, 135] width 10 height 10
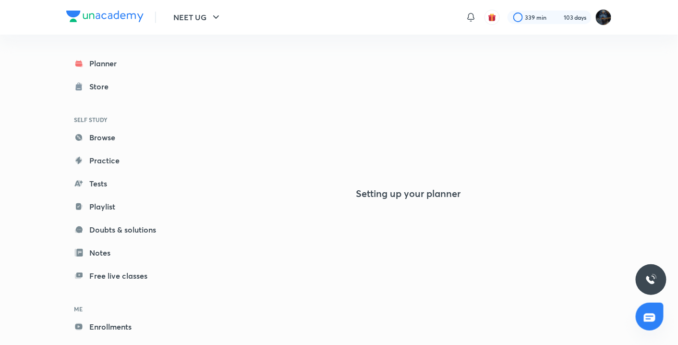
click at [84, 134] on icon at bounding box center [79, 138] width 10 height 10
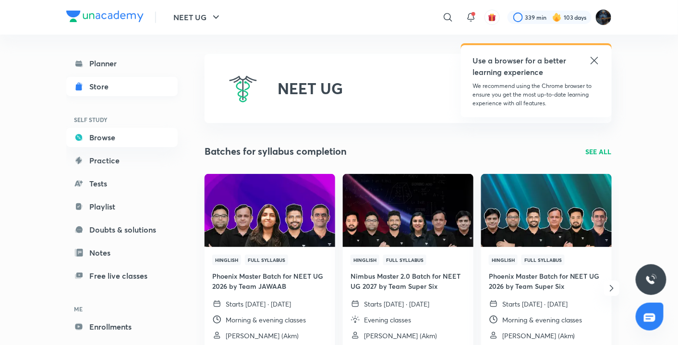
click at [92, 87] on div "Store" at bounding box center [101, 87] width 25 height 12
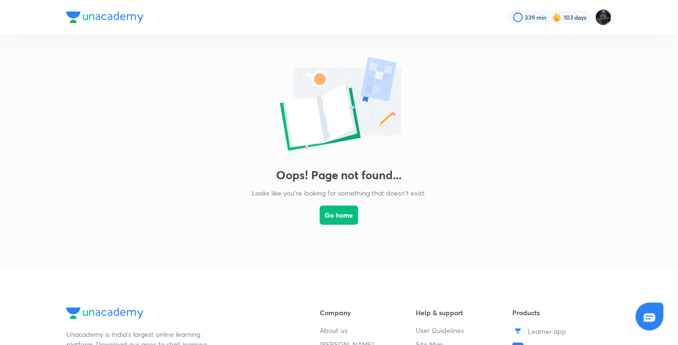
click at [348, 203] on link "Go home" at bounding box center [339, 224] width 38 height 52
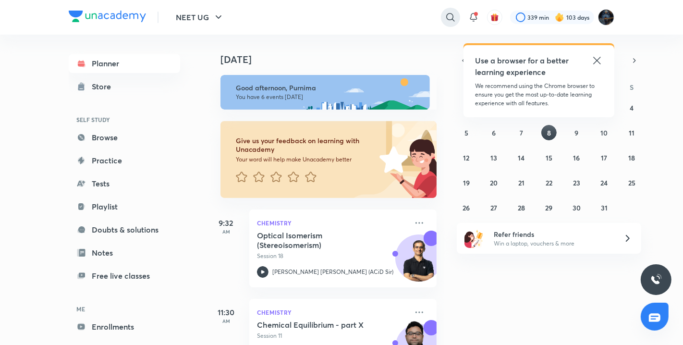
click at [450, 15] on icon at bounding box center [451, 18] width 12 height 12
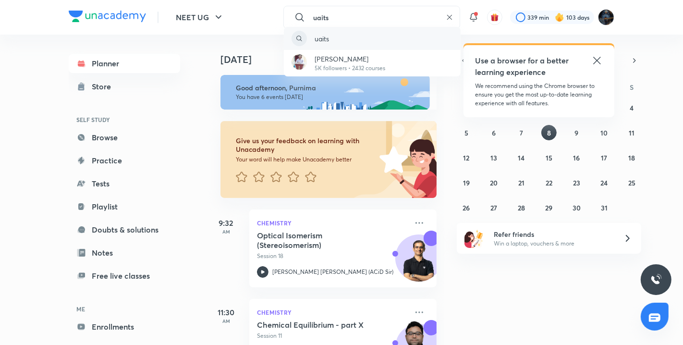
type input "uaits"
click at [443, 35] on div "uaits" at bounding box center [372, 38] width 177 height 23
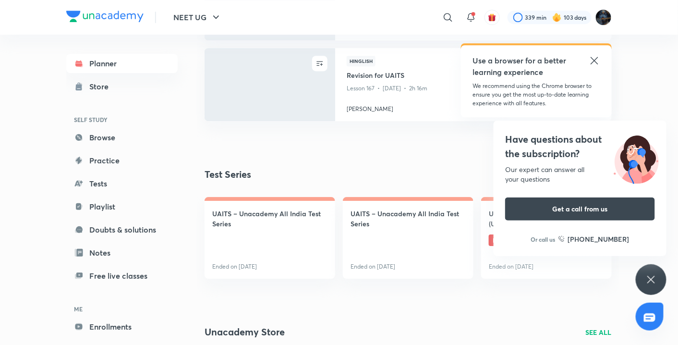
scroll to position [855, 0]
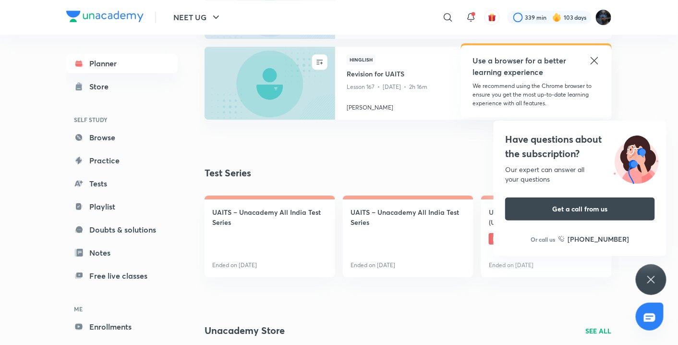
click at [652, 278] on icon at bounding box center [652, 280] width 12 height 12
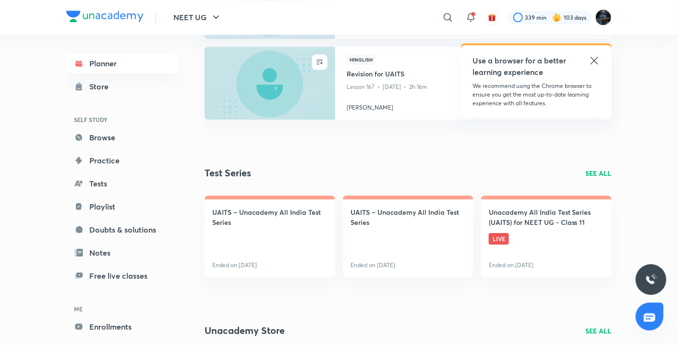
click at [595, 168] on p "SEE ALL" at bounding box center [599, 173] width 26 height 10
click at [595, 171] on p "SEE ALL" at bounding box center [599, 173] width 26 height 10
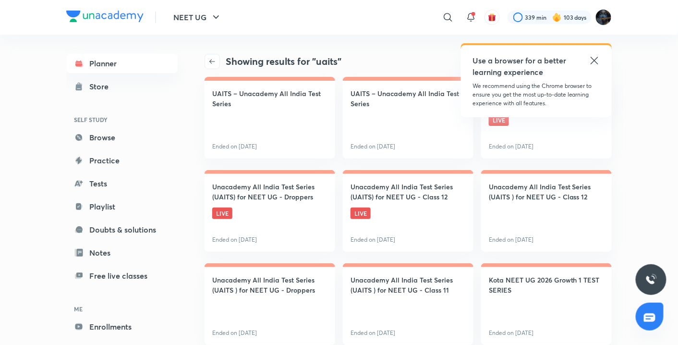
click at [404, 59] on div "Showing results for "uaits"" at bounding box center [412, 61] width 415 height 15
click at [593, 61] on icon at bounding box center [595, 61] width 12 height 12
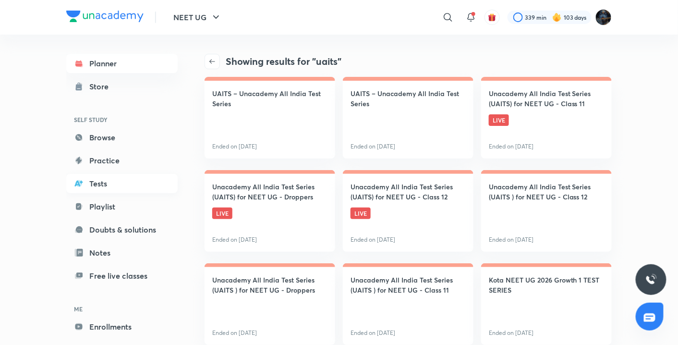
click at [96, 190] on link "Tests" at bounding box center [121, 183] width 111 height 19
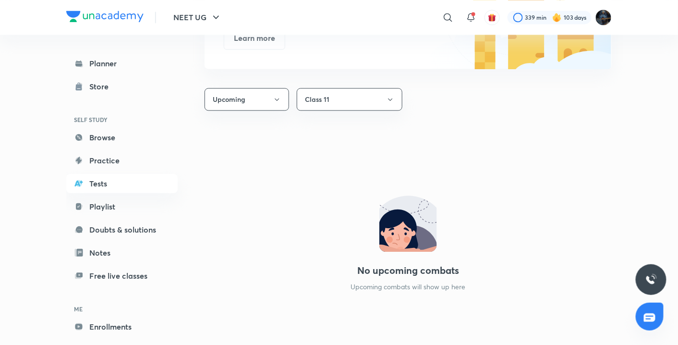
scroll to position [587, 0]
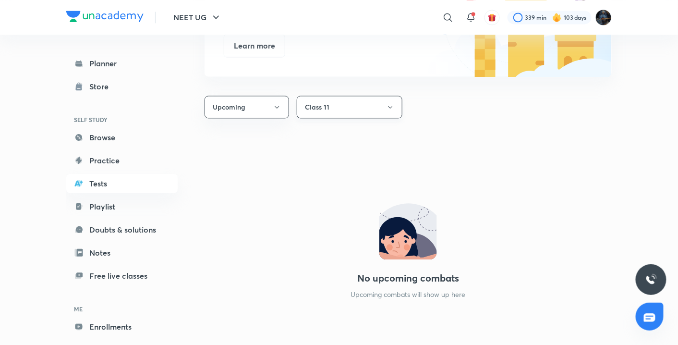
click at [323, 107] on button "Class 11" at bounding box center [350, 107] width 106 height 23
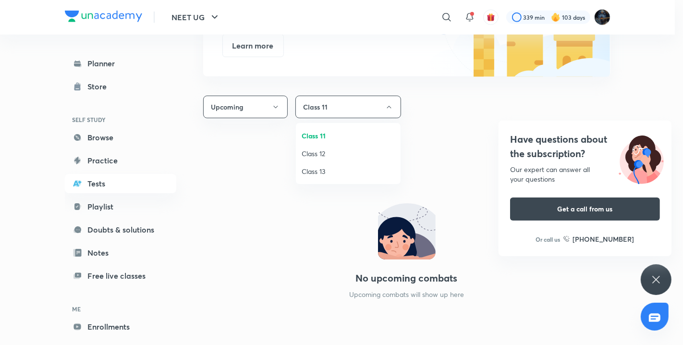
click at [318, 173] on span "Class 13" at bounding box center [348, 171] width 93 height 10
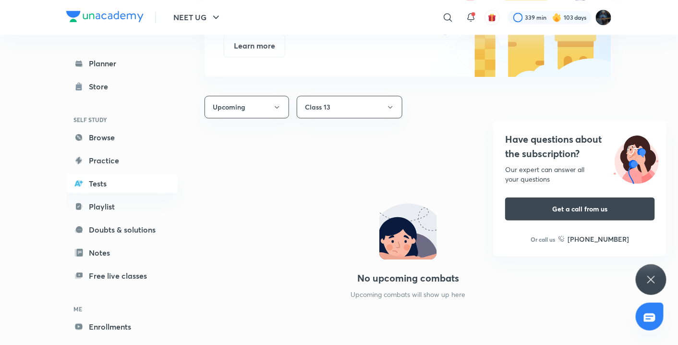
click at [456, 110] on div "Upcoming Class 13" at bounding box center [408, 107] width 407 height 23
click at [663, 277] on div "Have questions about the subscription? Our expert can answer all your questions…" at bounding box center [651, 279] width 31 height 31
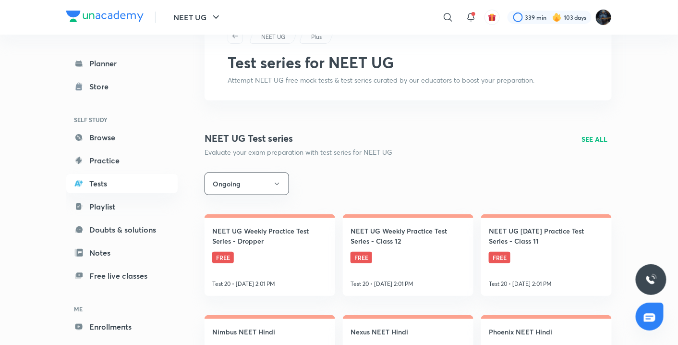
scroll to position [0, 0]
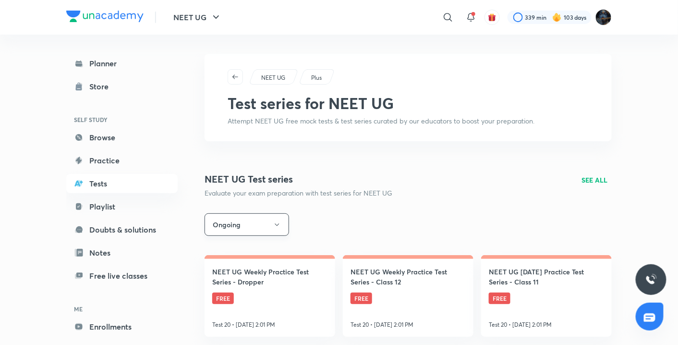
click at [239, 221] on button "Ongoing" at bounding box center [247, 224] width 85 height 23
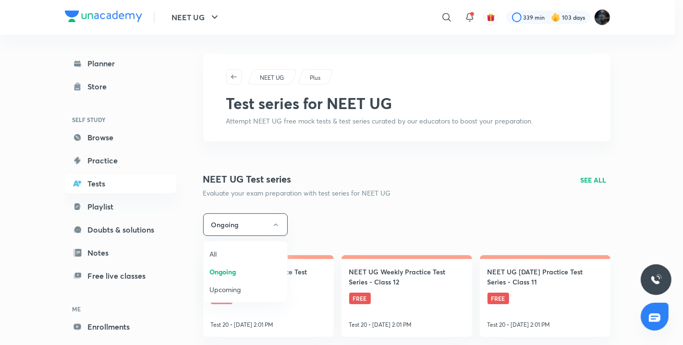
click at [234, 256] on span "All" at bounding box center [245, 254] width 72 height 10
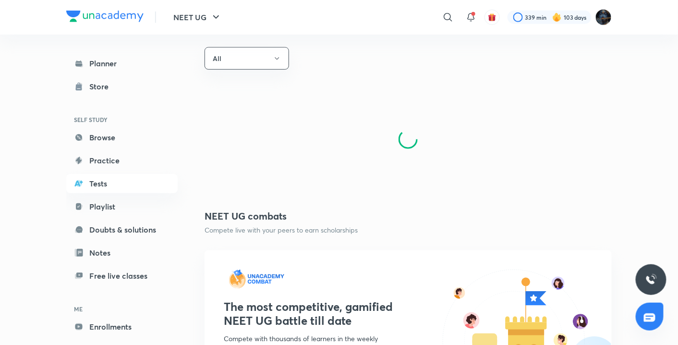
scroll to position [156, 0]
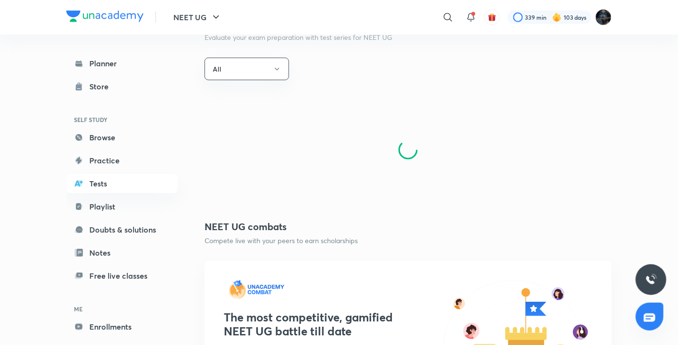
click at [129, 321] on link "Enrollments" at bounding box center [121, 326] width 111 height 19
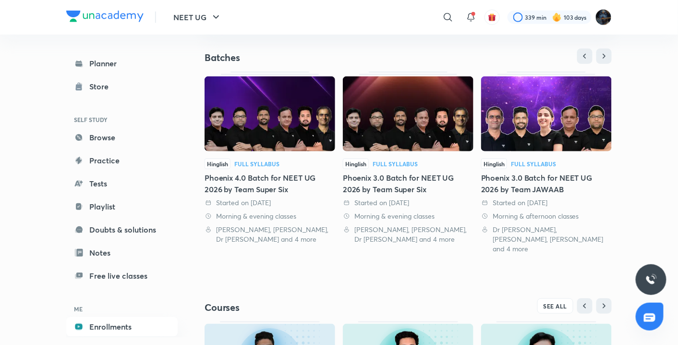
scroll to position [188, 0]
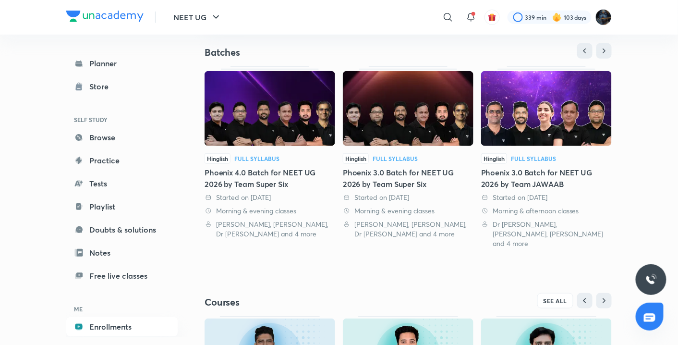
click at [584, 100] on img at bounding box center [546, 108] width 131 height 75
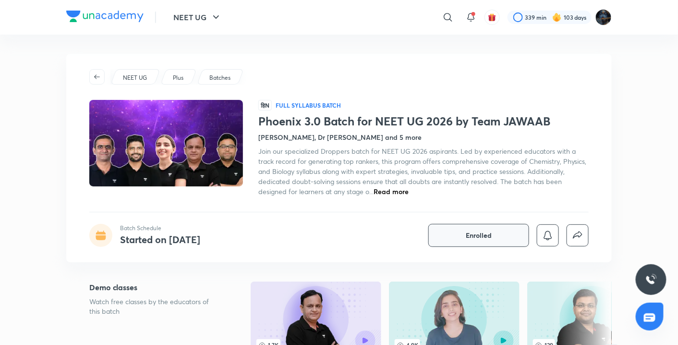
click at [491, 242] on button "Enrolled" at bounding box center [479, 235] width 101 height 23
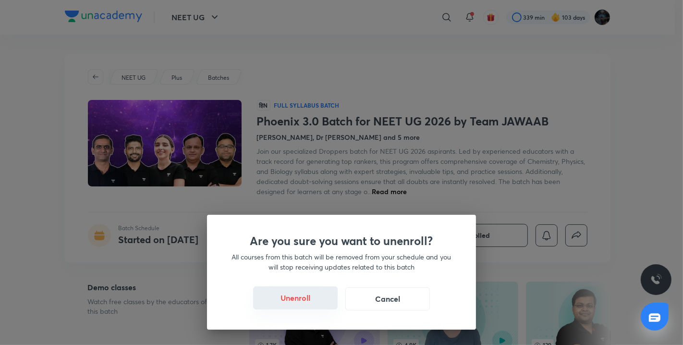
click at [302, 300] on button "Unenroll" at bounding box center [295, 297] width 85 height 23
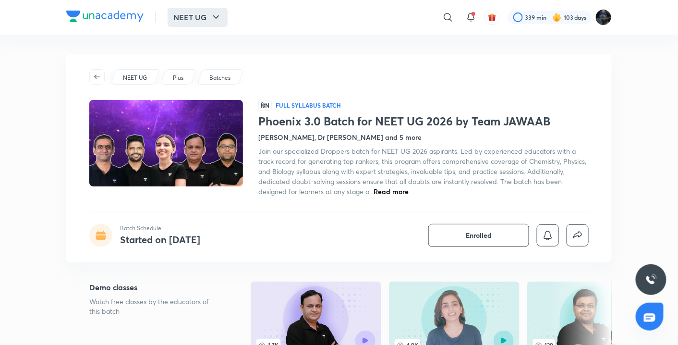
click at [178, 19] on button "NEET UG" at bounding box center [198, 17] width 60 height 19
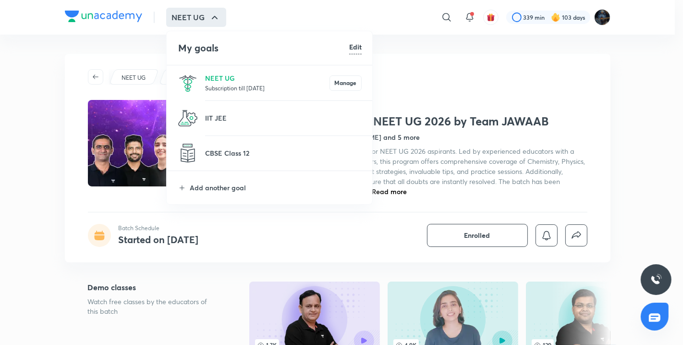
click at [211, 71] on li "NEET UG Subscription till 9 May 2026 Manage" at bounding box center [270, 82] width 207 height 35
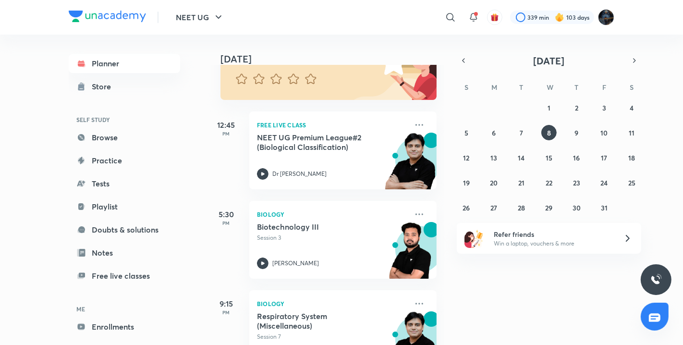
scroll to position [137, 0]
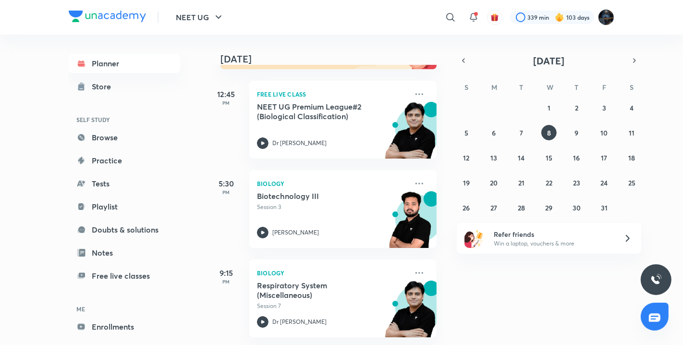
click at [174, 291] on div "Planner Store SELF STUDY Browse Practice Tests Playlist Doubts & solutions Note…" at bounding box center [124, 207] width 111 height 306
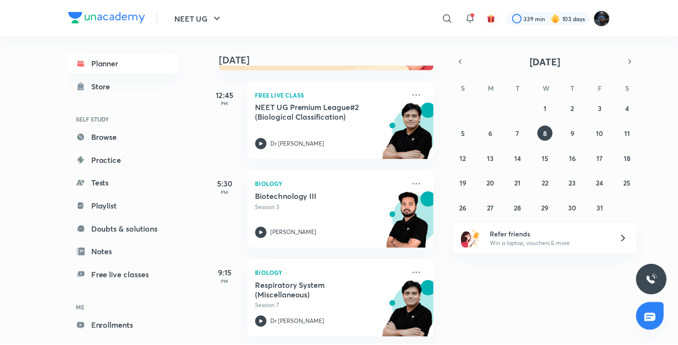
scroll to position [0, 0]
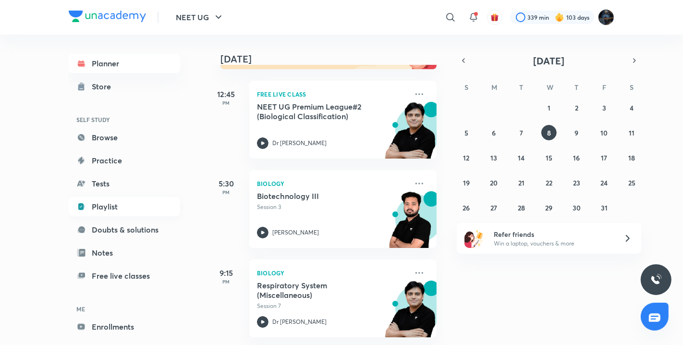
click at [103, 200] on link "Playlist" at bounding box center [124, 206] width 111 height 19
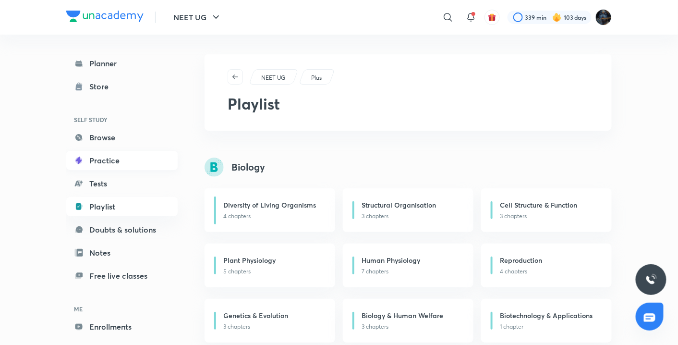
click at [105, 160] on link "Practice" at bounding box center [121, 160] width 111 height 19
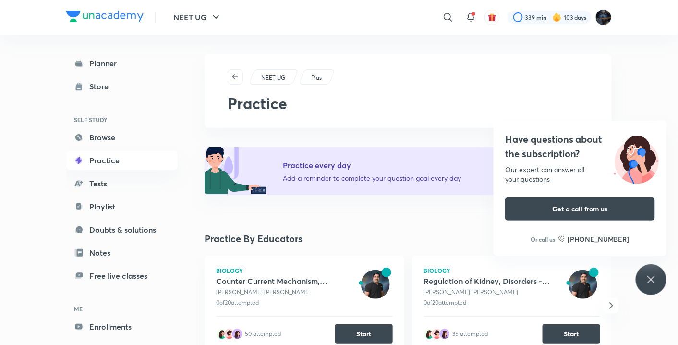
click at [655, 270] on div "Have questions about the subscription? Our expert can answer all your questions…" at bounding box center [651, 279] width 31 height 31
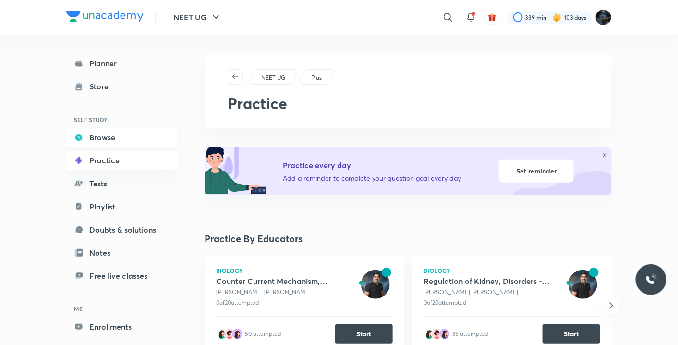
click at [142, 131] on link "Browse" at bounding box center [121, 137] width 111 height 19
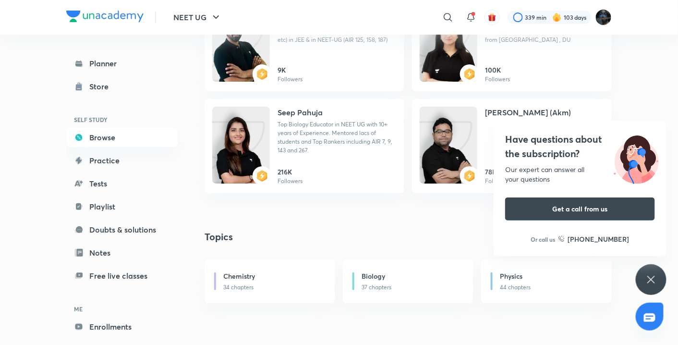
scroll to position [1106, 0]
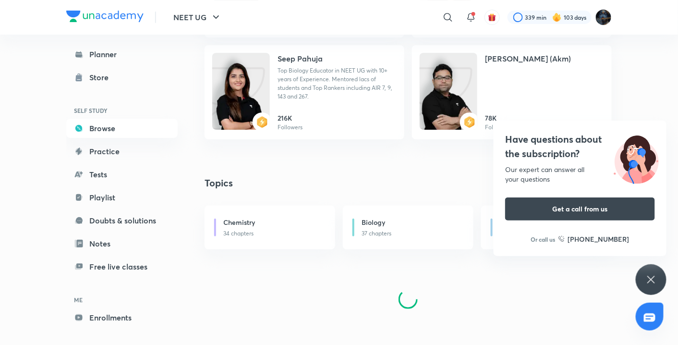
click at [644, 277] on div "Have questions about the subscription? Our expert can answer all your questions…" at bounding box center [651, 279] width 31 height 31
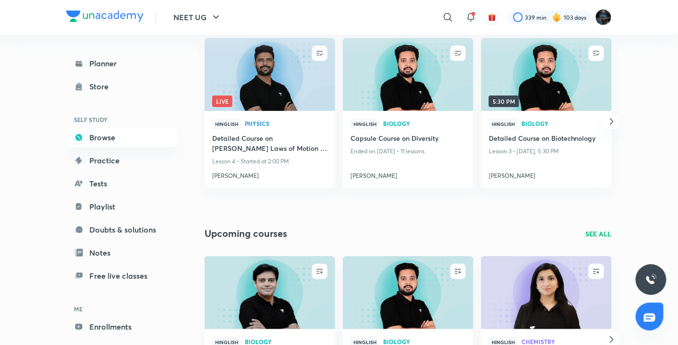
scroll to position [0, 0]
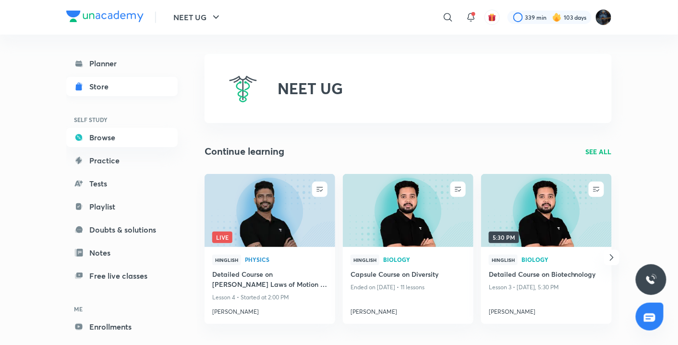
click at [90, 87] on div "Store" at bounding box center [101, 87] width 25 height 12
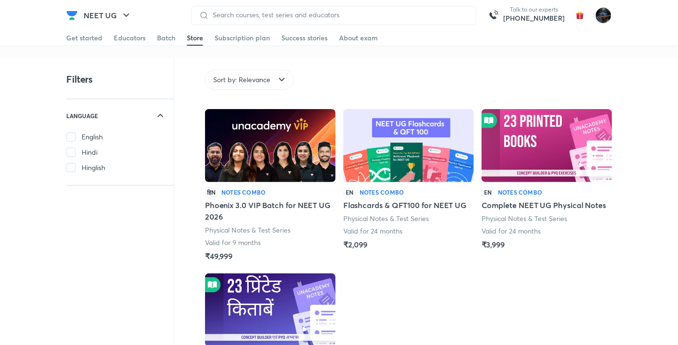
click at [277, 76] on icon at bounding box center [282, 80] width 12 height 12
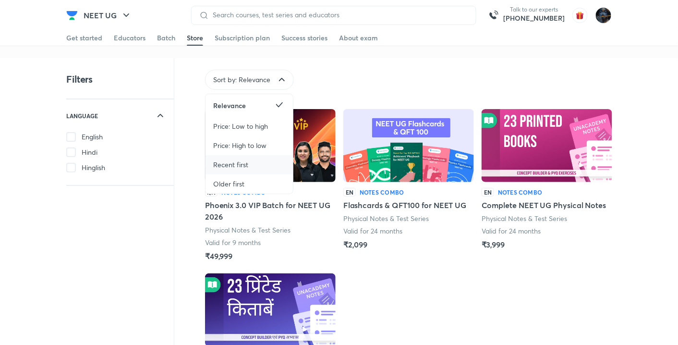
click at [251, 167] on div "Recent first" at bounding box center [249, 164] width 87 height 19
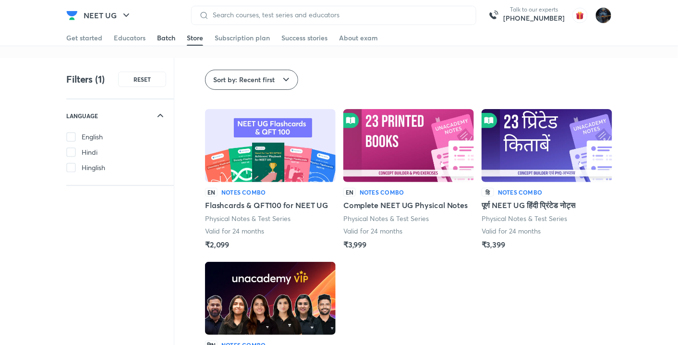
click at [158, 36] on div "Batch" at bounding box center [166, 38] width 18 height 10
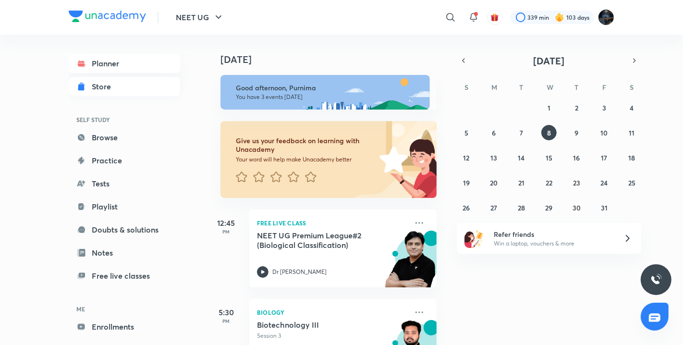
click at [104, 86] on div "Store" at bounding box center [104, 87] width 25 height 12
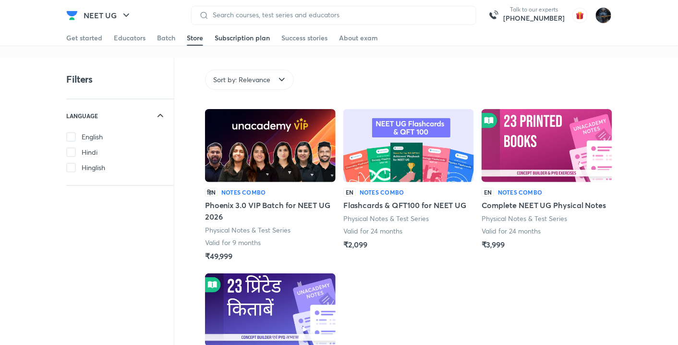
click at [238, 35] on div "Subscription plan" at bounding box center [242, 38] width 55 height 10
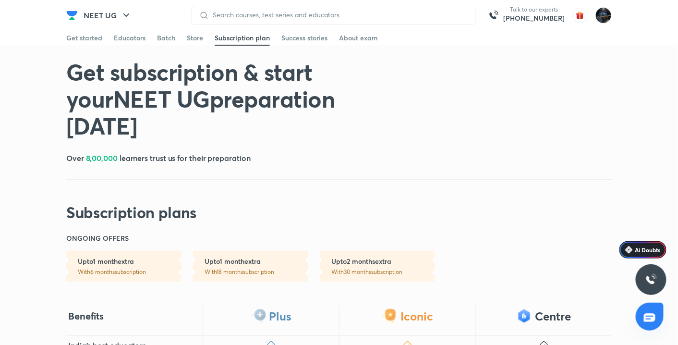
scroll to position [336, 0]
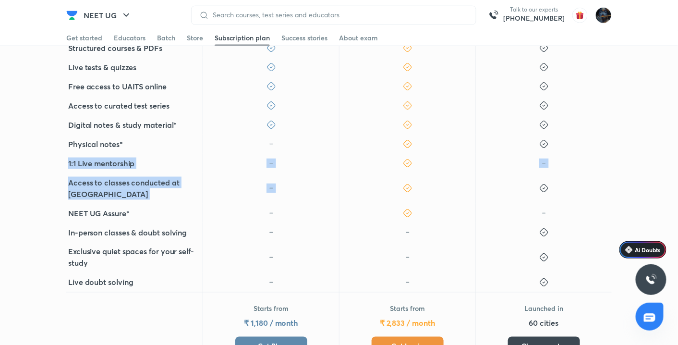
drag, startPoint x: 677, startPoint y: 122, endPoint x: 683, endPoint y: 153, distance: 31.9
click at [678, 153] on html "NEET UG Talk to our experts +91-8585858585 Get started Educators Batch Store Su…" at bounding box center [339, 204] width 678 height 1081
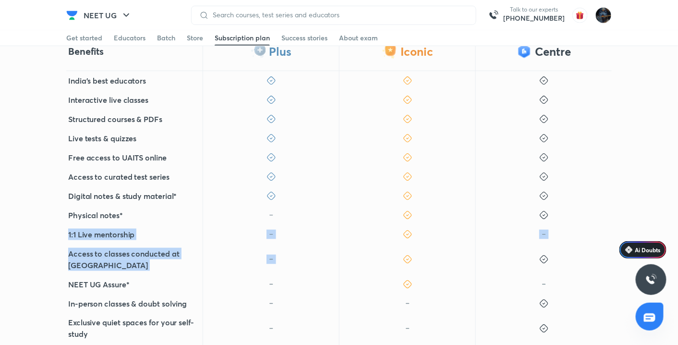
scroll to position [0, 0]
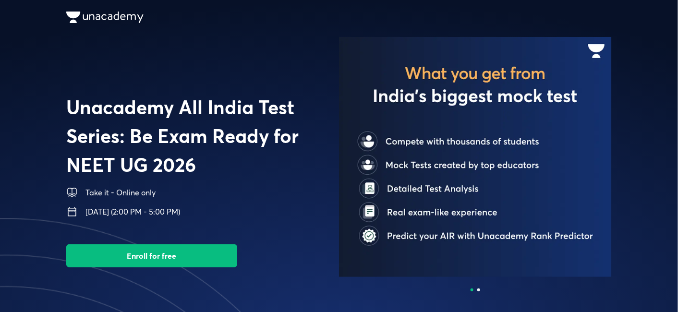
drag, startPoint x: 456, startPoint y: 95, endPoint x: 550, endPoint y: 114, distance: 95.6
click at [558, 113] on img at bounding box center [475, 157] width 273 height 240
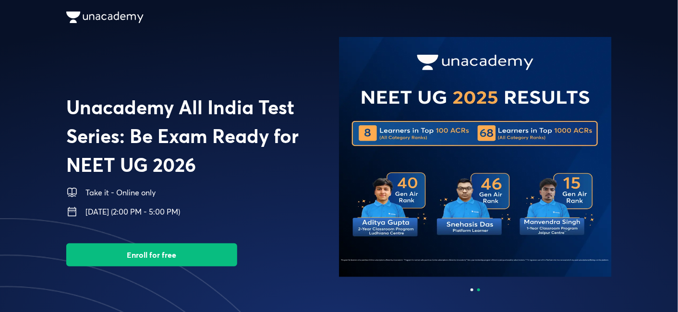
click at [194, 258] on button "Enroll for free" at bounding box center [151, 255] width 171 height 23
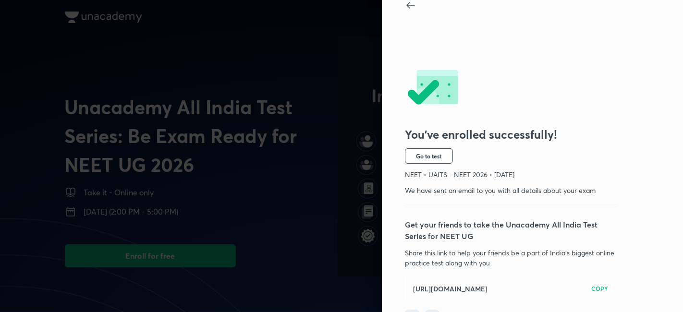
scroll to position [35, 0]
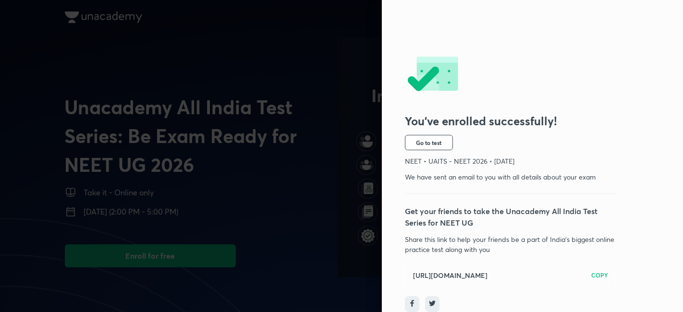
click at [674, 156] on div "You’ve enrolled successfully! Go to test NEET • UAITS - NEET 2026 • [DATE] We h…" at bounding box center [532, 156] width 301 height 312
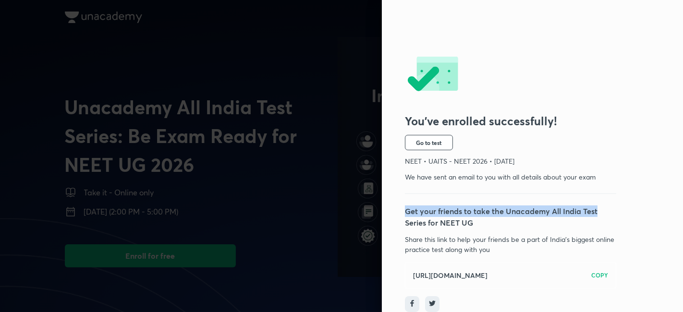
drag, startPoint x: 676, startPoint y: 161, endPoint x: 678, endPoint y: 188, distance: 27.0
click at [678, 188] on div "You’ve enrolled successfully! Go to test NEET • UAITS - NEET 2026 • [DATE] We h…" at bounding box center [532, 156] width 301 height 312
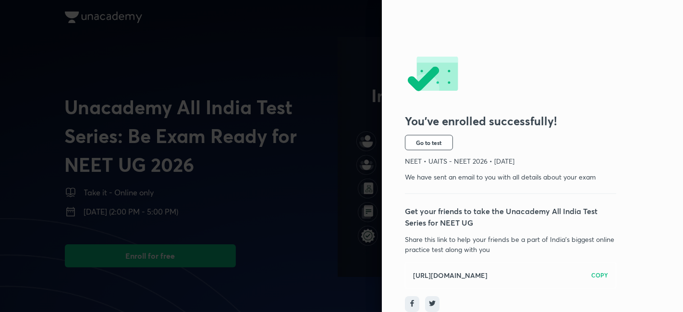
click at [641, 236] on div "You’ve enrolled successfully! Go to test NEET • UAITS - NEET 2026 • [DATE] We h…" at bounding box center [532, 156] width 301 height 312
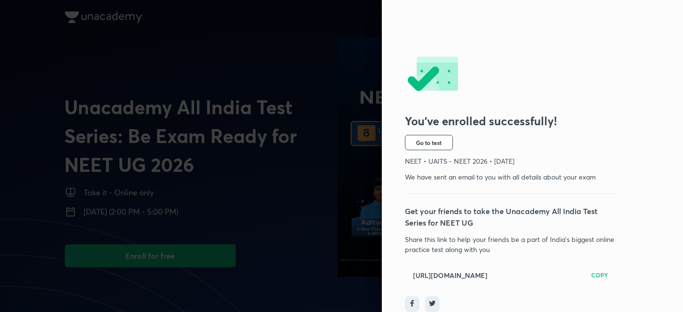
click at [243, 66] on div at bounding box center [341, 156] width 683 height 312
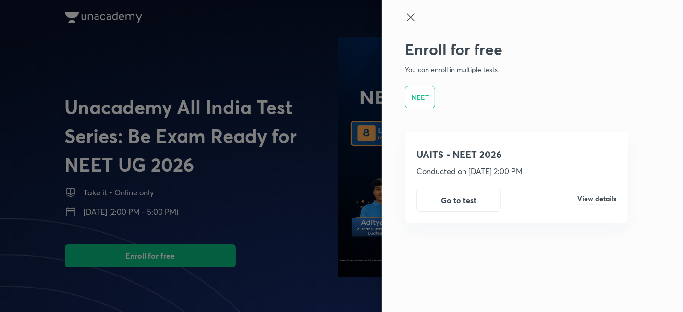
click at [589, 197] on h6 "View details" at bounding box center [597, 201] width 39 height 10
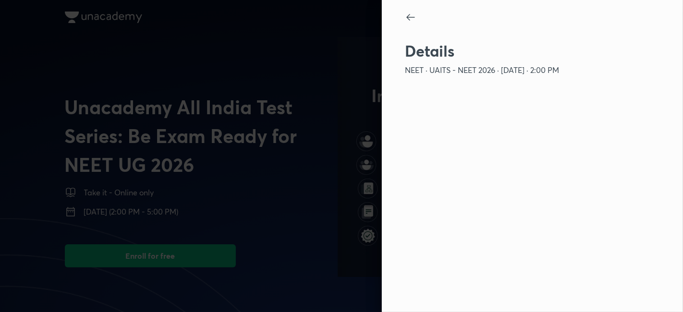
click at [565, 105] on div "Details [PERSON_NAME] - NEET 2026 · [DATE] · 2:00 PM" at bounding box center [532, 156] width 301 height 312
drag, startPoint x: 596, startPoint y: 111, endPoint x: 541, endPoint y: 46, distance: 85.9
click at [541, 46] on h2 "Details" at bounding box center [516, 51] width 223 height 18
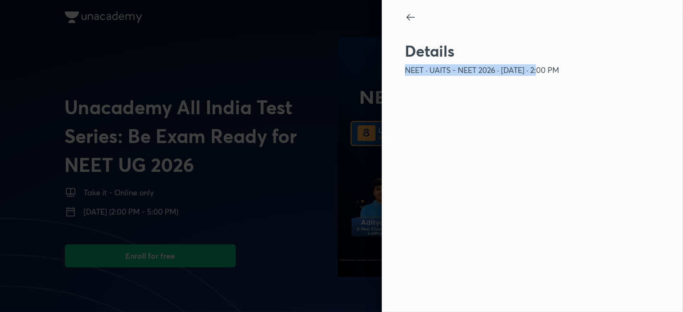
drag, startPoint x: 541, startPoint y: 46, endPoint x: 535, endPoint y: 143, distance: 97.2
click at [535, 143] on div "Details [PERSON_NAME] - NEET 2026 · [DATE] · 2:00 PM" at bounding box center [532, 156] width 301 height 312
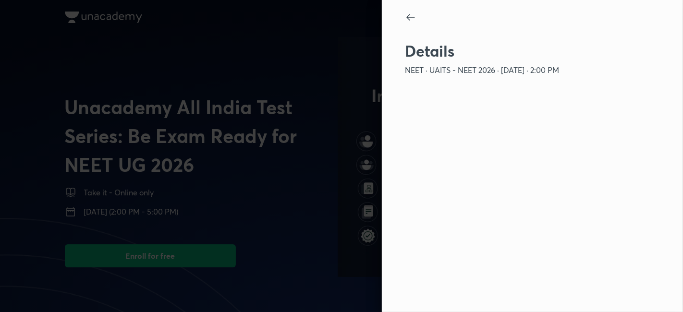
click at [406, 13] on icon at bounding box center [411, 18] width 12 height 12
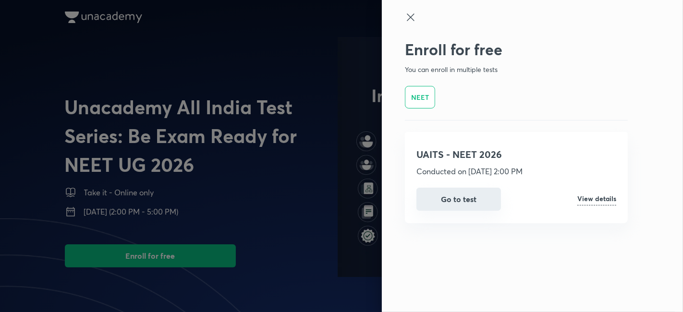
click at [456, 204] on button "Go to test" at bounding box center [459, 199] width 85 height 23
click at [382, 164] on div "Enroll for free You can enroll in multiple tests NEET UAITS - NEET 2026 Conduct…" at bounding box center [532, 156] width 301 height 312
click at [338, 158] on div at bounding box center [341, 156] width 683 height 312
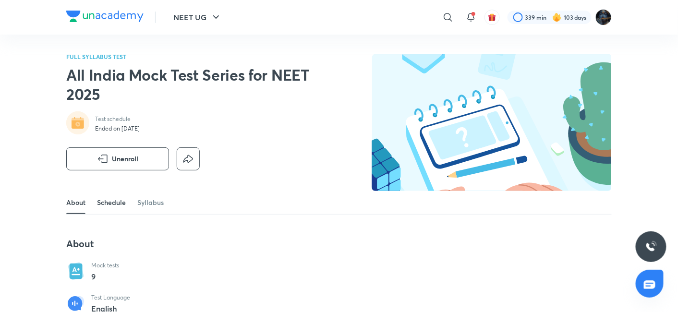
click at [116, 204] on link "Schedule" at bounding box center [111, 202] width 29 height 23
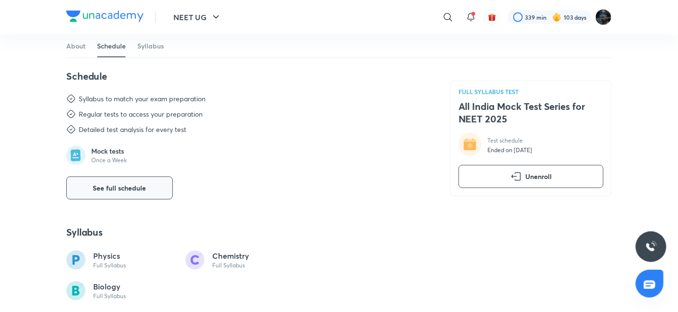
scroll to position [381, 0]
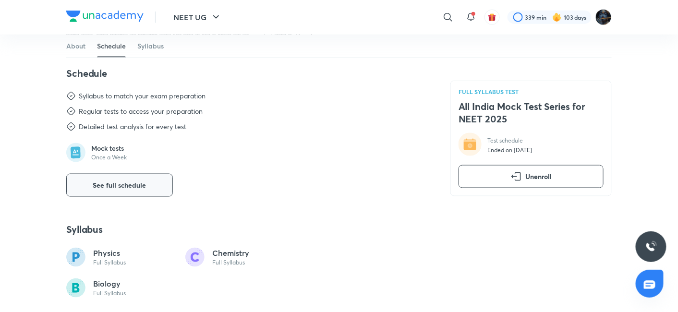
click at [154, 178] on button "See full schedule" at bounding box center [119, 185] width 107 height 23
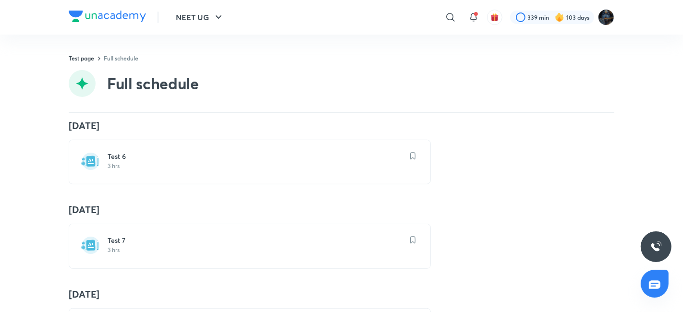
scroll to position [689, 0]
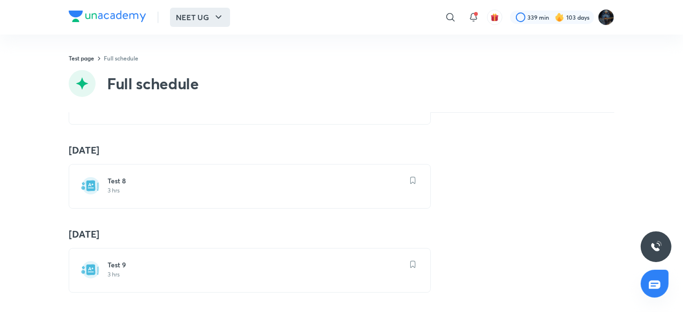
click at [217, 20] on icon "button" at bounding box center [219, 18] width 12 height 12
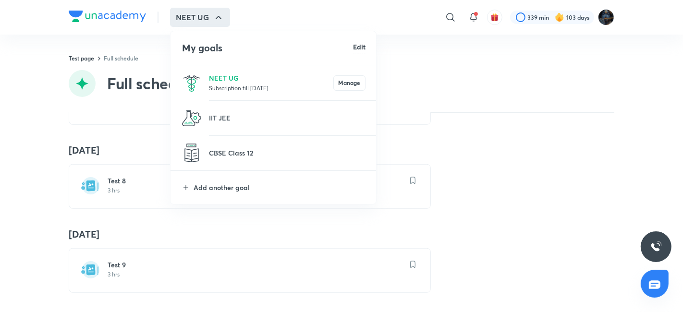
click at [218, 88] on p "Subscription till 9 May 2026" at bounding box center [271, 88] width 124 height 10
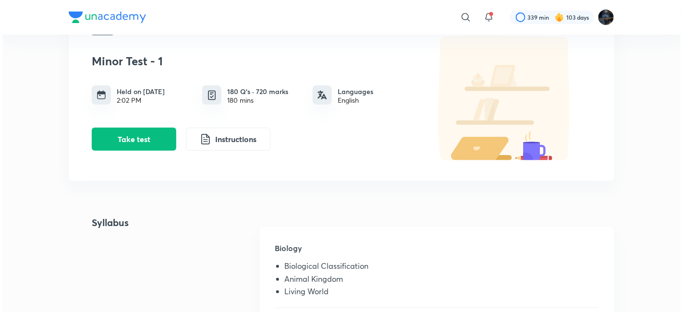
scroll to position [55, 0]
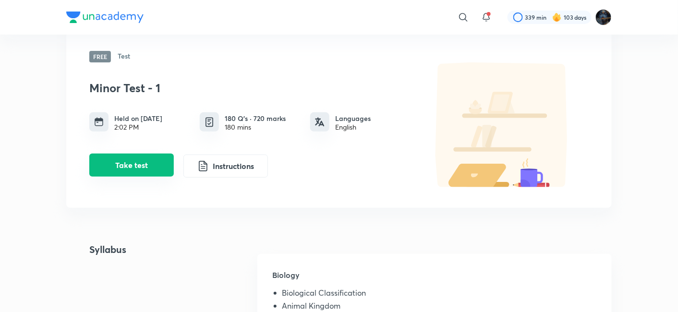
click at [159, 171] on button "Take test" at bounding box center [131, 165] width 85 height 23
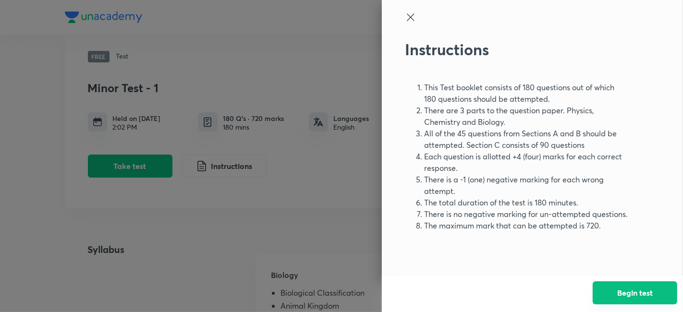
click at [613, 287] on button "Begin test" at bounding box center [635, 293] width 85 height 23
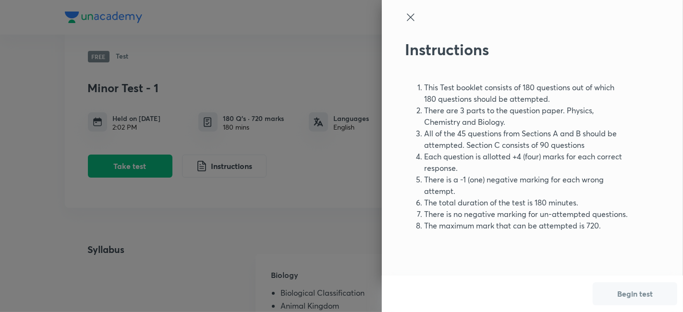
scroll to position [0, 0]
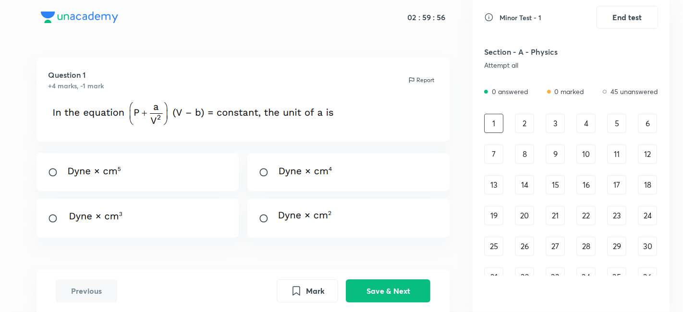
click at [135, 173] on div at bounding box center [138, 172] width 203 height 38
click at [313, 230] on div at bounding box center [348, 218] width 203 height 39
radio input "false"
radio input "true"
click at [381, 295] on button "Save & Next" at bounding box center [388, 290] width 85 height 23
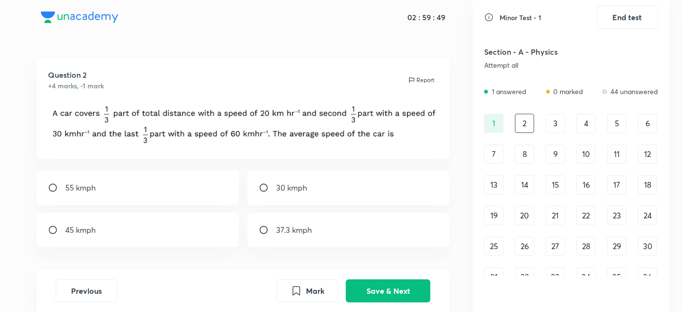
click at [186, 175] on div "55 kmph" at bounding box center [138, 188] width 203 height 35
radio input "true"
click at [366, 296] on button "Save & Next" at bounding box center [388, 290] width 85 height 23
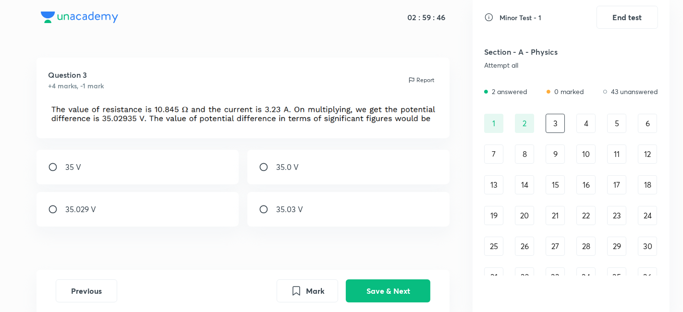
drag, startPoint x: 257, startPoint y: 163, endPoint x: 288, endPoint y: 159, distance: 31.9
click at [288, 159] on div "35.0 V" at bounding box center [348, 167] width 203 height 35
click at [306, 162] on div "35.0 V" at bounding box center [348, 167] width 203 height 35
radio input "true"
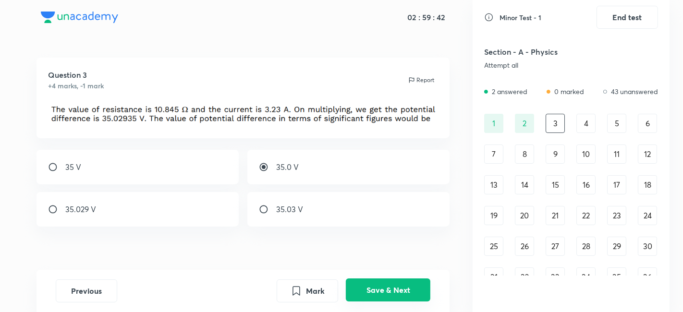
click at [390, 289] on button "Save & Next" at bounding box center [388, 290] width 85 height 23
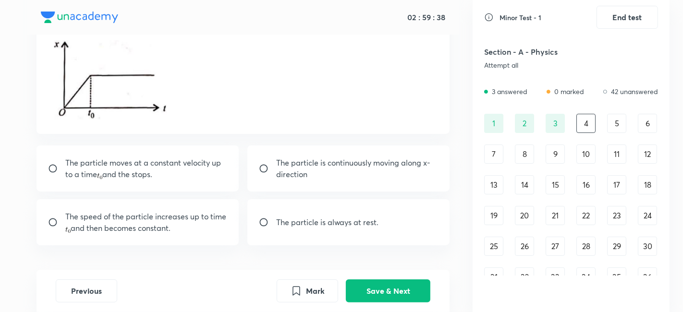
scroll to position [107, 0]
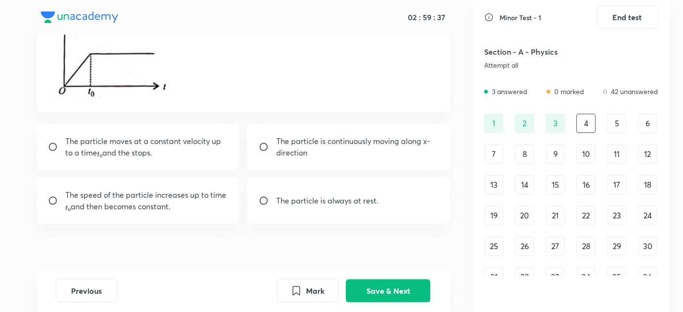
click at [178, 154] on p "The particle moves at a constant velocity up to a time and the stops." at bounding box center [146, 147] width 162 height 23
radio input "true"
click at [364, 289] on button "Save & Next" at bounding box center [388, 290] width 85 height 23
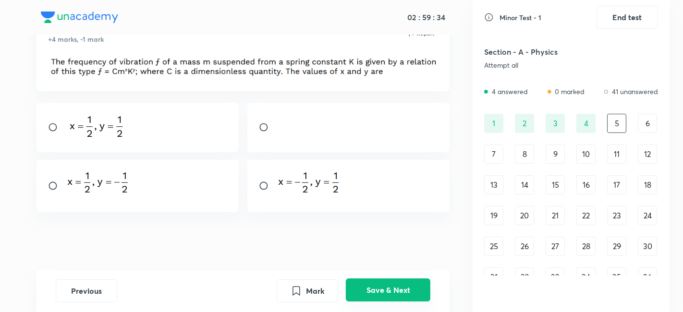
scroll to position [47, 0]
click at [262, 119] on div at bounding box center [348, 127] width 203 height 49
radio input "true"
drag, startPoint x: 295, startPoint y: 144, endPoint x: 384, endPoint y: 299, distance: 178.4
click at [384, 299] on div "02 : 59 : 31 Question 5 +4 marks, -1 mark Report Previous [PERSON_NAME] Save & …" at bounding box center [242, 156] width 459 height 312
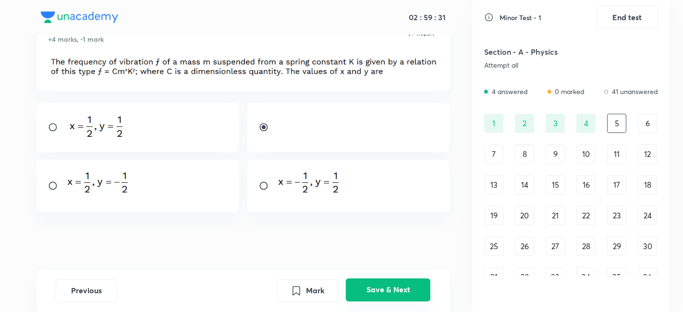
click at [384, 299] on button "Save & Next" at bounding box center [388, 290] width 85 height 23
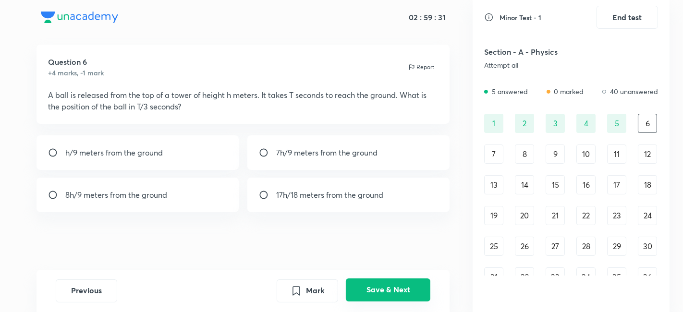
scroll to position [12, 0]
click at [279, 149] on p "7h/9 meters from the ground" at bounding box center [326, 154] width 101 height 12
radio input "true"
click at [368, 289] on button "Save & Next" at bounding box center [388, 290] width 85 height 23
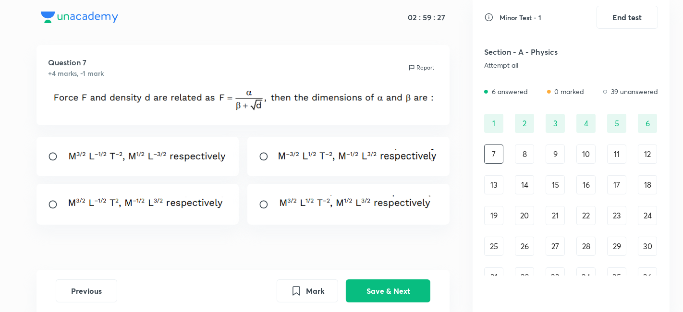
click at [137, 174] on div at bounding box center [138, 156] width 203 height 39
radio input "true"
click at [356, 286] on button "Save & Next" at bounding box center [388, 290] width 85 height 23
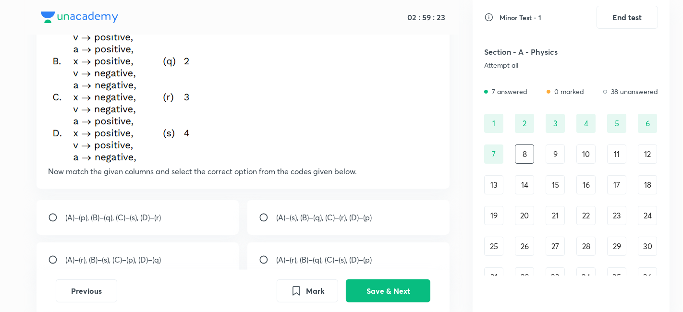
scroll to position [247, 0]
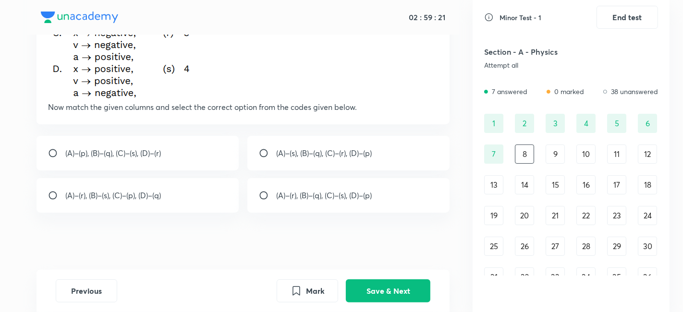
click at [303, 151] on p "(A)–(s), (B)–(q), (C)–(r), (D)–(p)" at bounding box center [324, 154] width 96 height 12
radio input "true"
click at [382, 292] on button "Save & Next" at bounding box center [388, 290] width 85 height 23
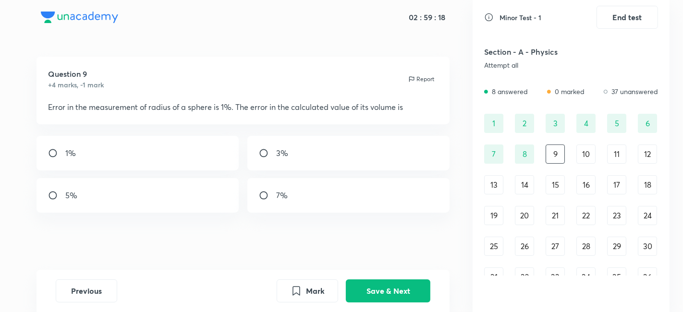
drag, startPoint x: 591, startPoint y: 171, endPoint x: 590, endPoint y: 179, distance: 7.9
click at [590, 179] on div "1 2 3 4 5 6 7 8 9 10 11 12 13 14 15 16 17 18 19 20 21 22 23 24 25 26 27 28 29 3…" at bounding box center [571, 231] width 174 height 234
click at [590, 179] on div "16" at bounding box center [586, 184] width 19 height 19
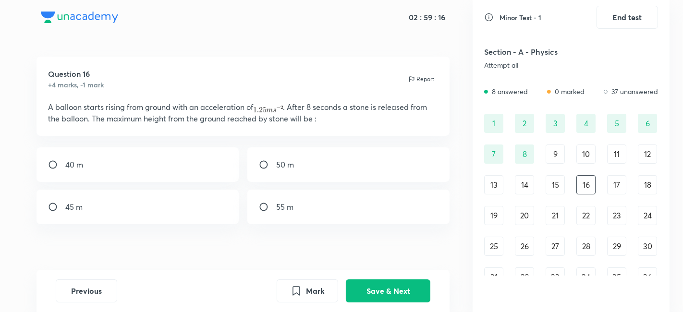
click at [324, 165] on div "50 m" at bounding box center [348, 165] width 203 height 35
click at [314, 203] on div "55 m" at bounding box center [348, 207] width 203 height 35
radio input "false"
radio input "true"
click at [604, 242] on div "1 2 3 4 5 6 7 8 9 10 11 12 13 14 15 16 17 18 19 20 21 22 23 24 25 26 27 28 29 3…" at bounding box center [571, 231] width 174 height 234
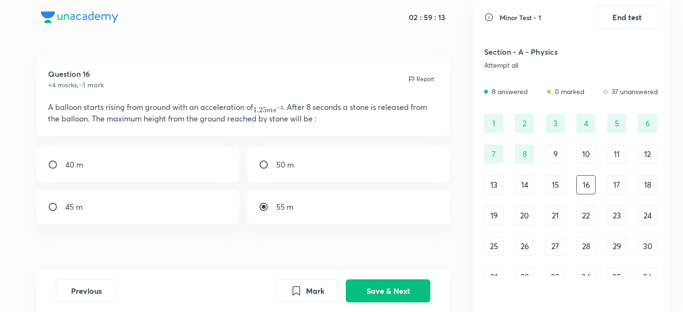
click at [612, 245] on div "29" at bounding box center [616, 246] width 19 height 19
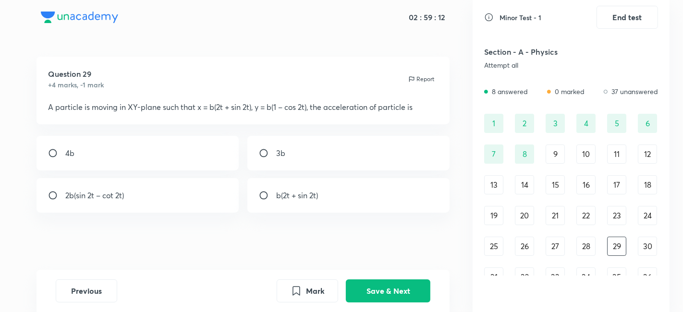
click at [317, 152] on div "3b" at bounding box center [348, 153] width 203 height 35
radio input "true"
click at [534, 248] on div "26" at bounding box center [524, 246] width 19 height 19
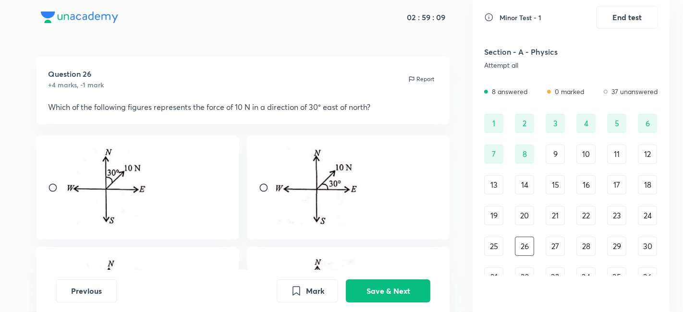
click at [346, 225] on p at bounding box center [317, 188] width 83 height 81
radio input "true"
click at [375, 297] on button "Save & Next" at bounding box center [388, 290] width 85 height 23
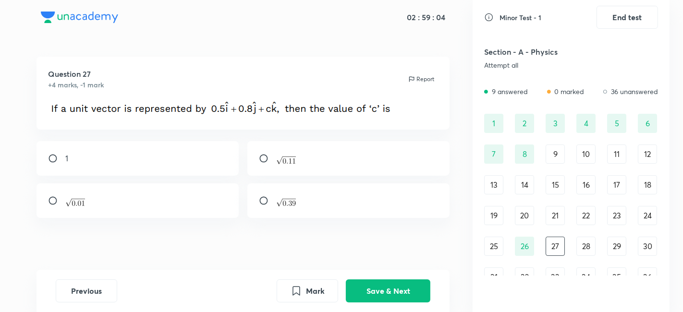
click at [581, 156] on div "10" at bounding box center [586, 154] width 19 height 19
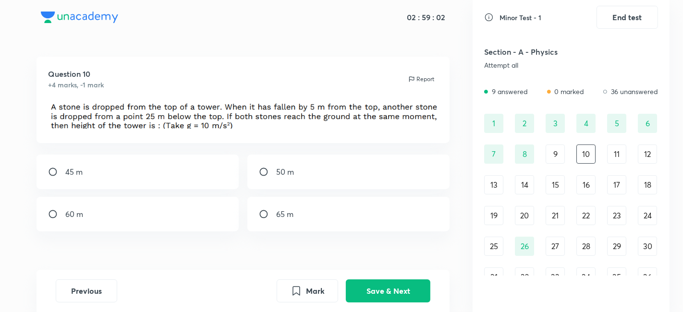
click at [634, 191] on div "1 2 3 4 5 6 7 8 9 10 11 12 13 14 15 16 17 18 19 20 21 22 23 24 25 26 27 28 29 3…" at bounding box center [571, 231] width 174 height 234
click at [617, 184] on div "17" at bounding box center [616, 184] width 19 height 19
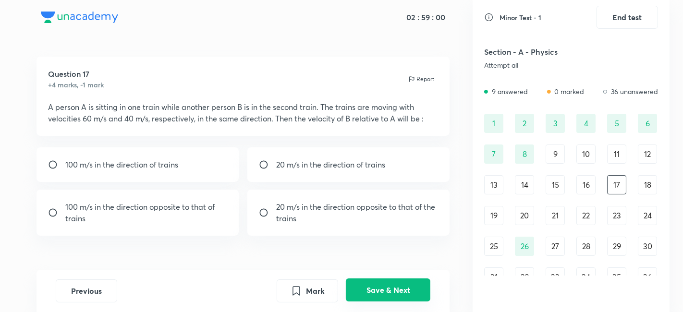
click at [407, 287] on button "Save & Next" at bounding box center [388, 290] width 85 height 23
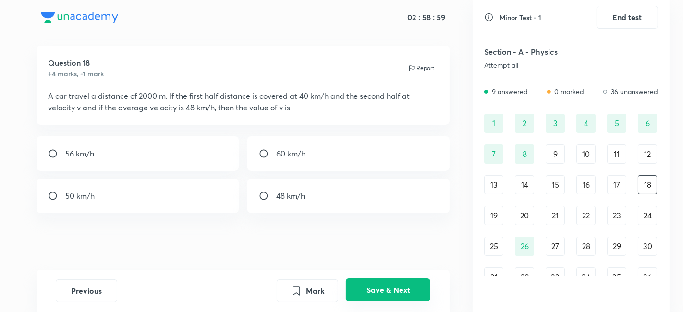
scroll to position [12, 0]
click at [487, 224] on div "19" at bounding box center [493, 215] width 19 height 19
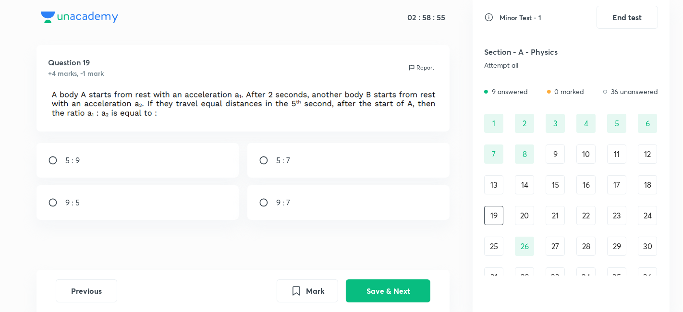
drag, startPoint x: 263, startPoint y: 184, endPoint x: 262, endPoint y: 195, distance: 11.1
click at [262, 195] on div "5 : 9 5 : 7 9 : 5 9 : 7" at bounding box center [244, 181] width 414 height 77
click at [262, 195] on div "9 : 7" at bounding box center [348, 202] width 203 height 35
radio input "true"
click at [581, 244] on div "28" at bounding box center [586, 246] width 19 height 19
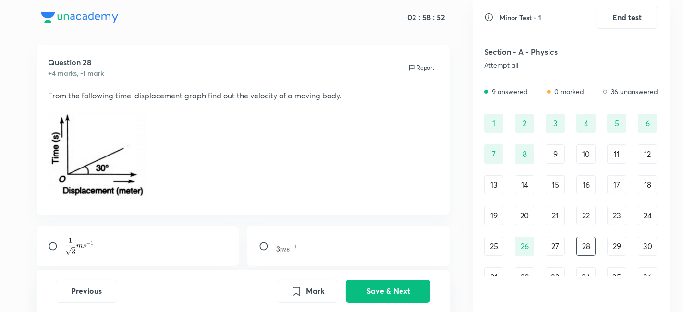
click at [495, 217] on div "19" at bounding box center [493, 215] width 19 height 19
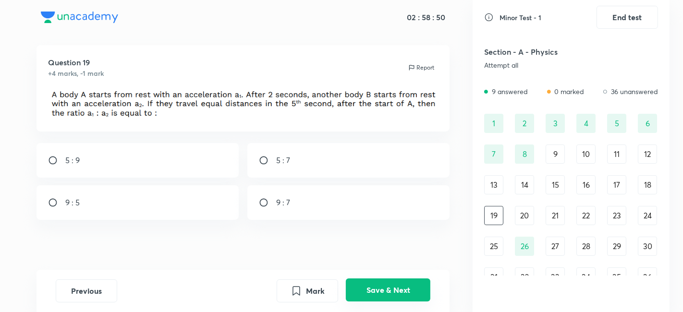
click at [390, 293] on button "Save & Next" at bounding box center [388, 290] width 85 height 23
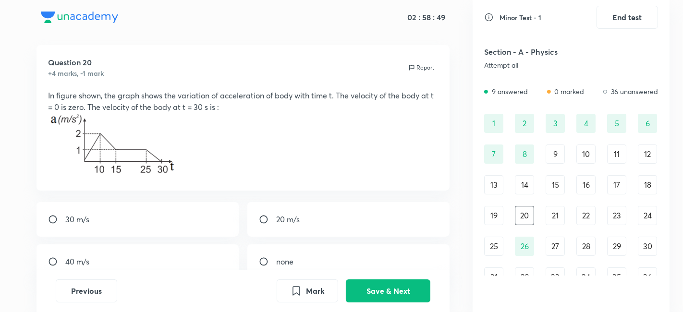
click at [299, 226] on div "20 m/s" at bounding box center [348, 219] width 203 height 35
radio input "true"
click at [369, 292] on button "Save & Next" at bounding box center [388, 290] width 85 height 23
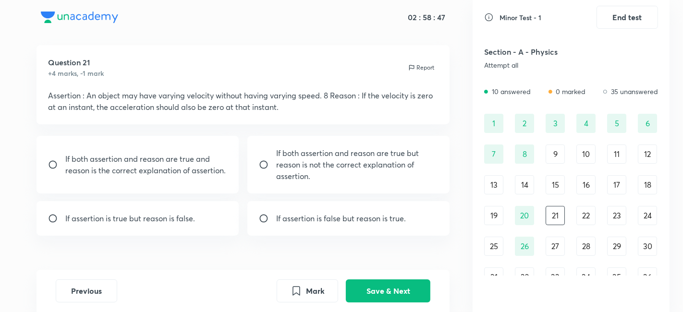
click at [129, 155] on p "If both assertion and reason are true and reason is the correct explanation of …" at bounding box center [146, 164] width 162 height 23
radio input "true"
click at [362, 292] on button "Save & Next" at bounding box center [388, 290] width 85 height 23
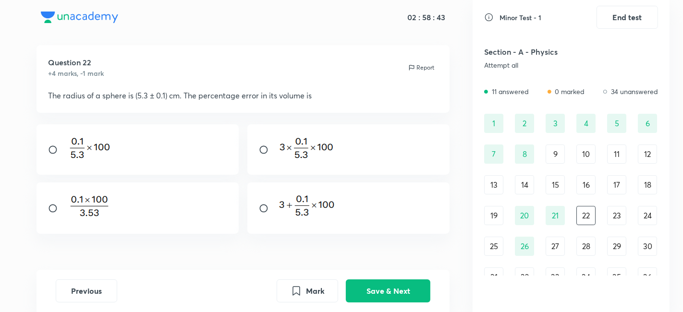
click at [301, 143] on img at bounding box center [305, 148] width 59 height 23
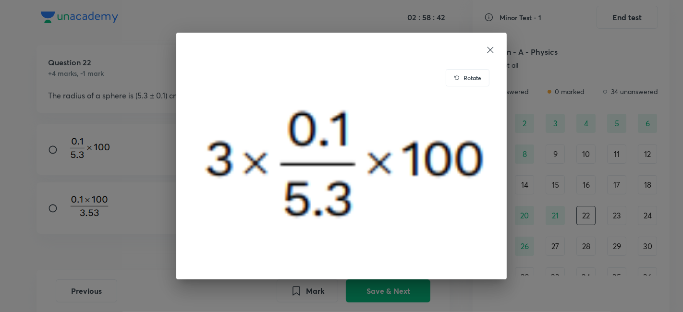
click at [582, 159] on div "Rotate" at bounding box center [341, 156] width 683 height 312
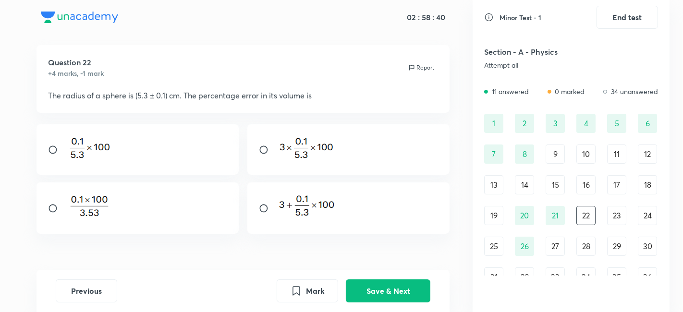
click at [265, 141] on div at bounding box center [348, 149] width 203 height 50
radio input "true"
click at [383, 295] on button "Save & Next" at bounding box center [388, 290] width 85 height 23
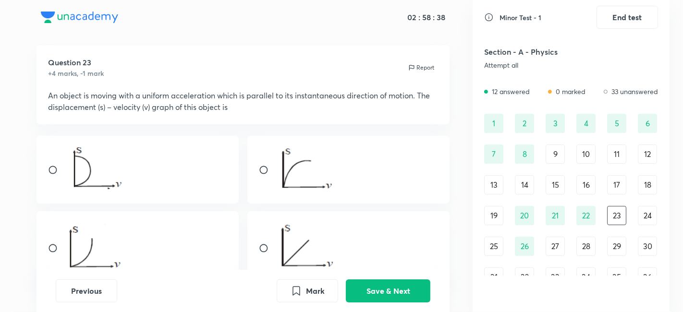
click at [618, 251] on div "29" at bounding box center [616, 246] width 19 height 19
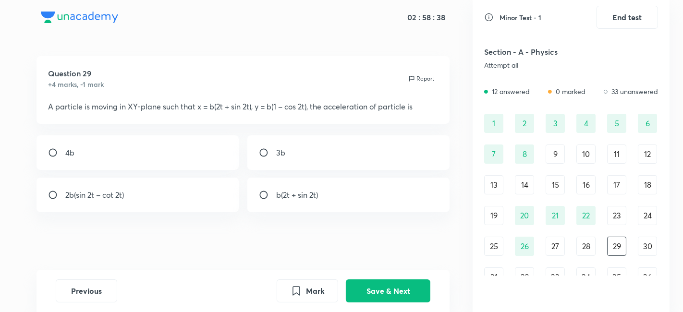
scroll to position [1, 0]
click at [276, 199] on input "radio" at bounding box center [267, 196] width 17 height 10
radio input "true"
click at [396, 291] on button "Save & Next" at bounding box center [388, 290] width 85 height 23
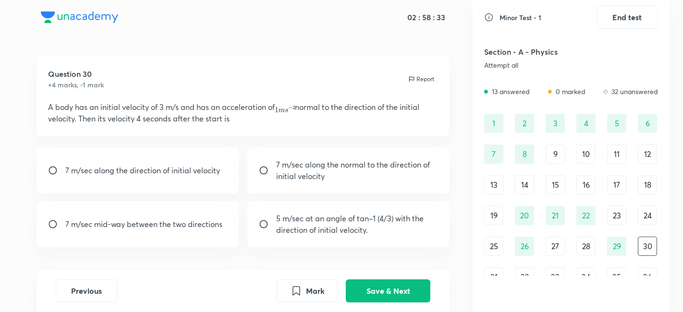
click at [315, 182] on div "7 m/sec along the normal to the direction of initial velocity" at bounding box center [348, 171] width 203 height 46
radio input "true"
click at [374, 297] on button "Save & Next" at bounding box center [388, 290] width 85 height 23
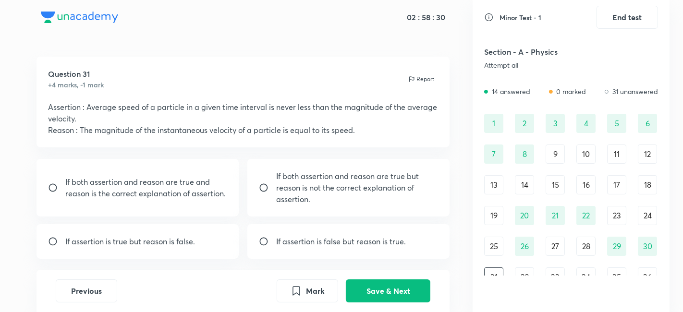
click at [110, 167] on div "If both assertion and reason are true and reason is the correct explanation of …" at bounding box center [138, 188] width 203 height 58
click at [324, 198] on p "If both assertion and reason are true but reason is not the correct explanation…" at bounding box center [357, 188] width 162 height 35
radio input "false"
click at [324, 198] on p "If both assertion and reason are true but reason is not the correct explanation…" at bounding box center [357, 188] width 162 height 35
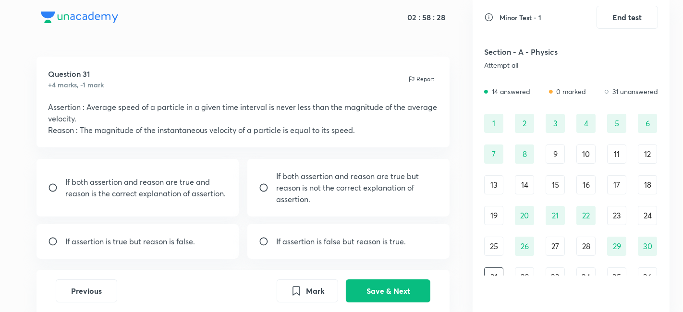
radio input "true"
click at [372, 289] on button "Save & Next" at bounding box center [388, 290] width 85 height 23
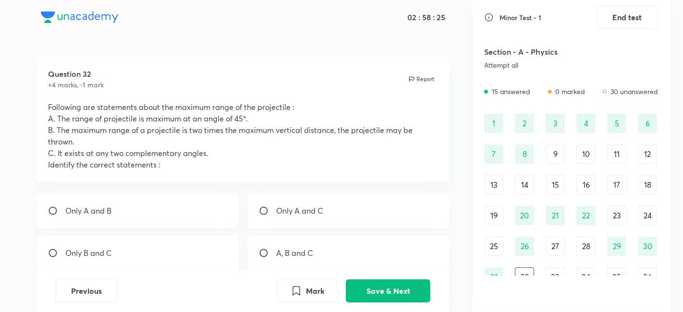
click at [175, 200] on div "Only A and B" at bounding box center [138, 211] width 203 height 35
radio input "true"
click at [365, 287] on button "Save & Next" at bounding box center [388, 290] width 85 height 23
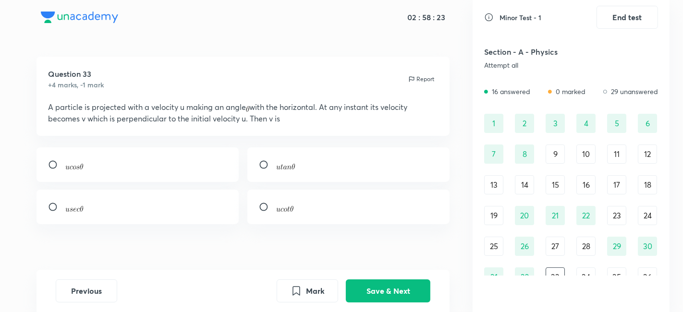
click at [281, 170] on p at bounding box center [285, 165] width 19 height 12
radio input "true"
click at [388, 297] on button "Save & Next" at bounding box center [388, 290] width 85 height 23
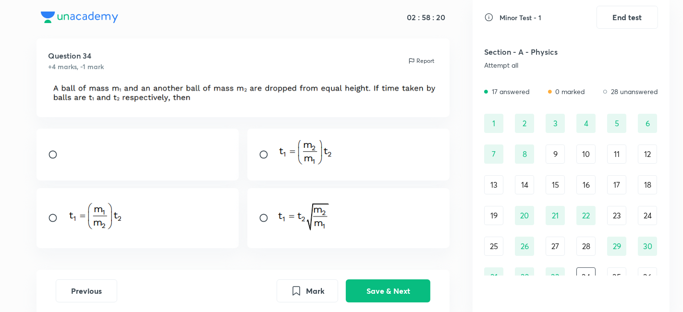
scroll to position [22, 0]
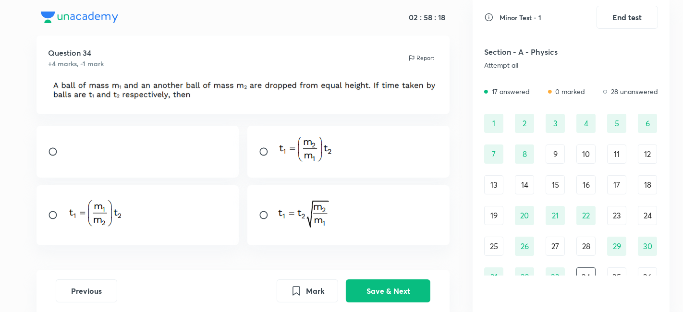
drag, startPoint x: 662, startPoint y: 172, endPoint x: 650, endPoint y: 186, distance: 18.1
click at [653, 200] on div "02 : 58 : 18 Question 34 +4 marks, -1 mark Report Previous Mark Save & Next Min…" at bounding box center [341, 156] width 683 height 312
click at [625, 185] on div "17" at bounding box center [616, 184] width 19 height 19
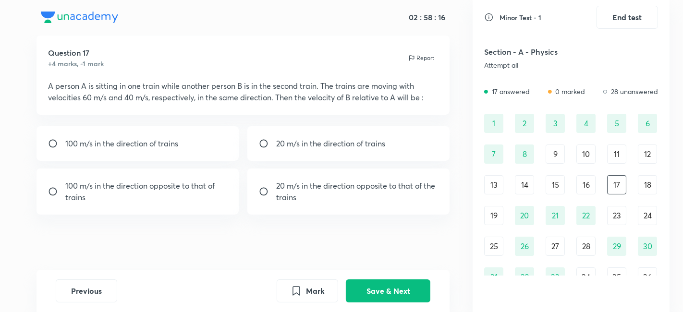
click at [625, 185] on div "17" at bounding box center [616, 184] width 19 height 19
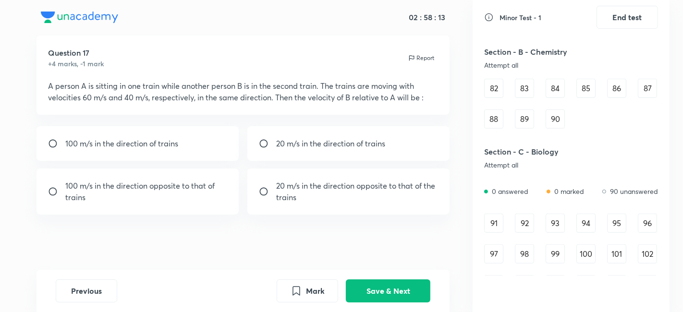
scroll to position [598, 0]
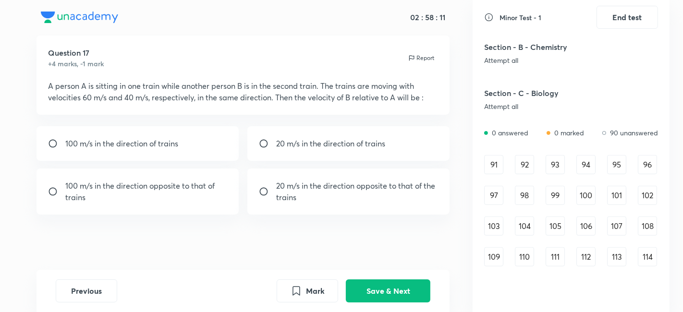
click at [496, 167] on div "91" at bounding box center [493, 164] width 19 height 19
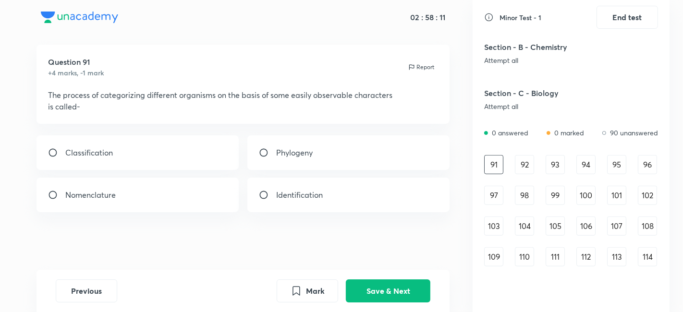
scroll to position [12, 0]
click at [166, 161] on div "Classification" at bounding box center [138, 153] width 203 height 35
radio input "true"
click at [376, 284] on button "Save & Next" at bounding box center [388, 290] width 85 height 23
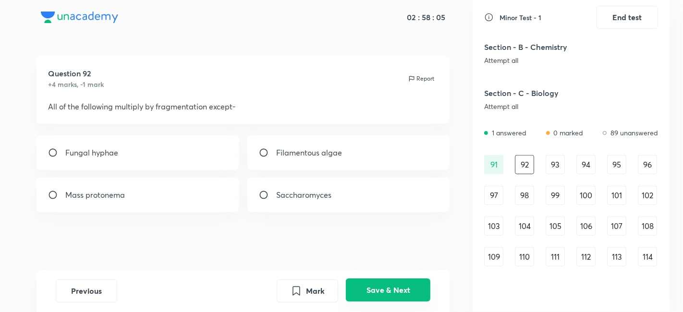
scroll to position [1, 0]
click at [204, 146] on div "Fungal hyphae" at bounding box center [138, 153] width 203 height 35
radio input "true"
click at [390, 287] on button "Save & Next" at bounding box center [388, 290] width 85 height 23
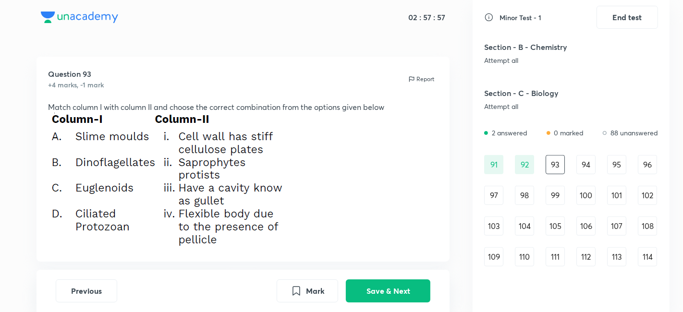
click at [289, 185] on p at bounding box center [243, 190] width 391 height 120
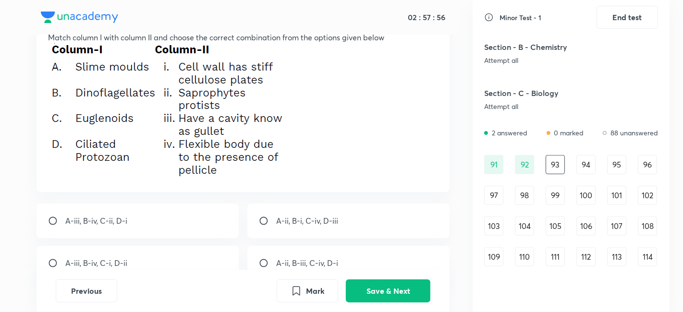
scroll to position [86, 0]
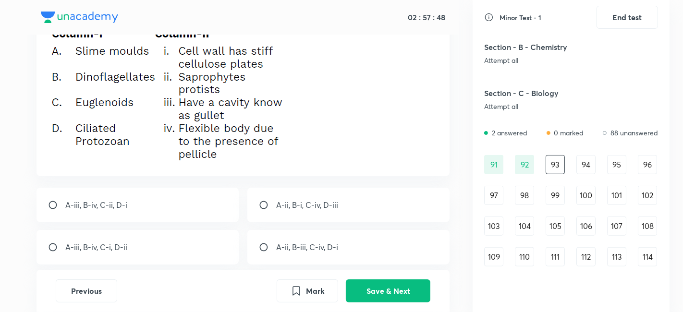
click at [298, 200] on p "A-ii, B-i, C-iv, D-iii" at bounding box center [307, 205] width 62 height 12
radio input "true"
click at [377, 296] on button "Save & Next" at bounding box center [388, 290] width 85 height 23
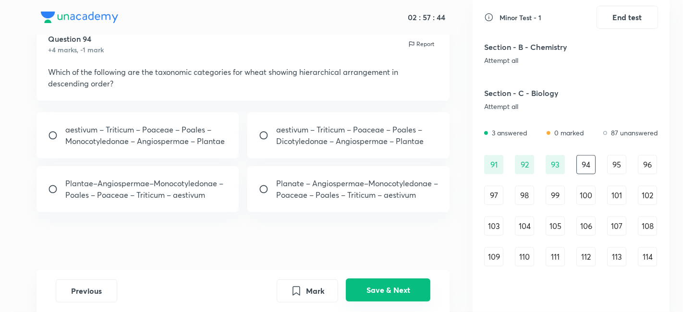
scroll to position [36, 0]
click at [264, 137] on input "radio" at bounding box center [267, 136] width 17 height 10
radio input "true"
click at [371, 295] on button "Save & Next" at bounding box center [388, 290] width 85 height 23
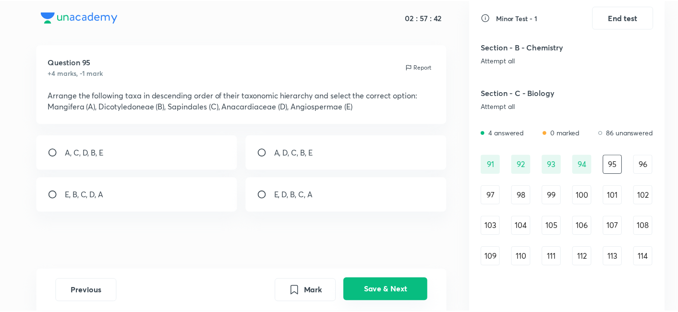
scroll to position [12, 0]
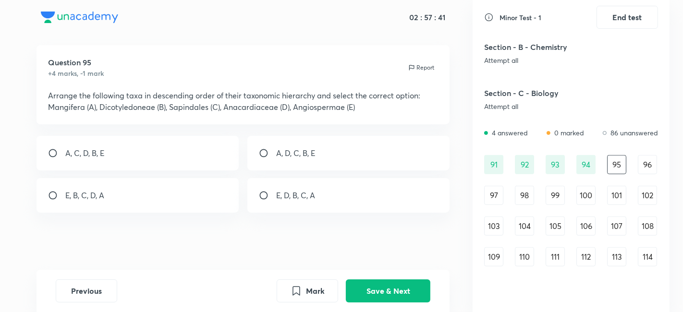
click at [136, 157] on div "A, C, D, B, E" at bounding box center [138, 153] width 203 height 35
radio input "true"
click at [387, 296] on button "Save & Next" at bounding box center [388, 290] width 85 height 23
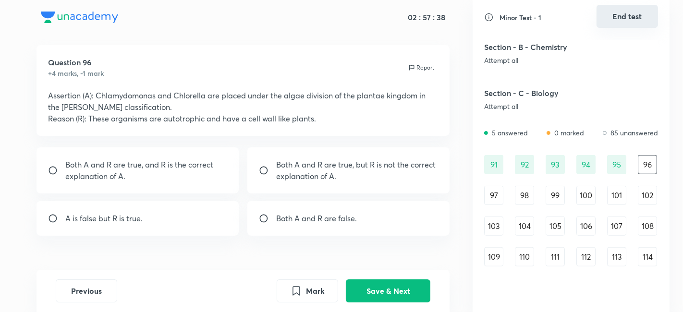
click at [607, 28] on div "Minor Test - 1 End test" at bounding box center [571, 17] width 174 height 23
click at [629, 7] on button "End test" at bounding box center [628, 16] width 62 height 23
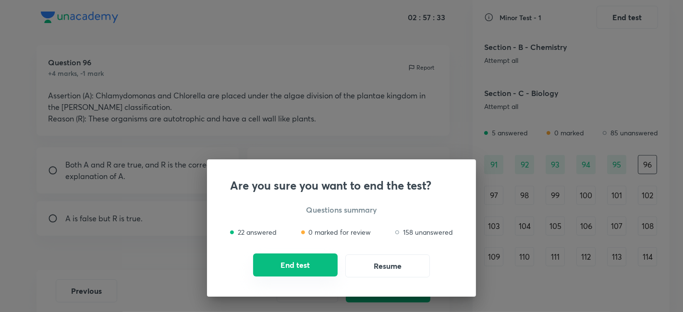
click at [313, 273] on button "End test" at bounding box center [295, 265] width 85 height 23
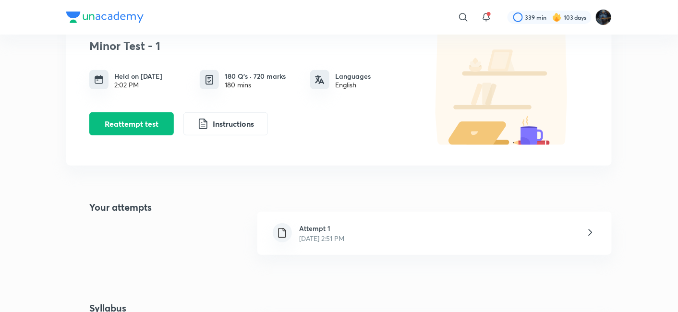
scroll to position [99, 0]
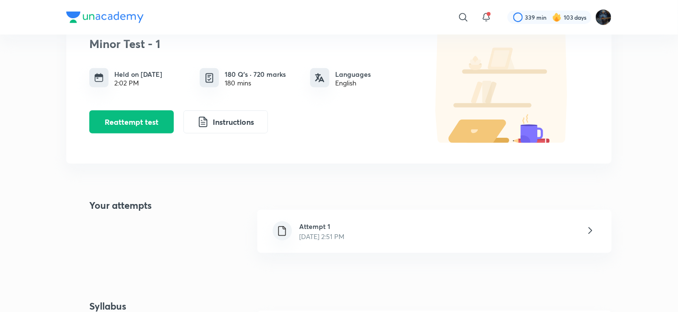
click at [595, 234] on icon at bounding box center [591, 231] width 12 height 12
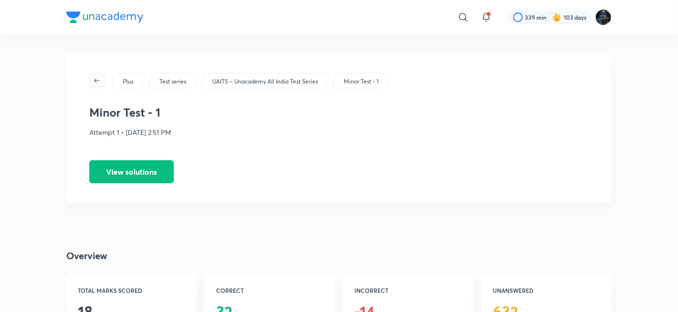
click at [92, 79] on span "button" at bounding box center [97, 81] width 14 height 8
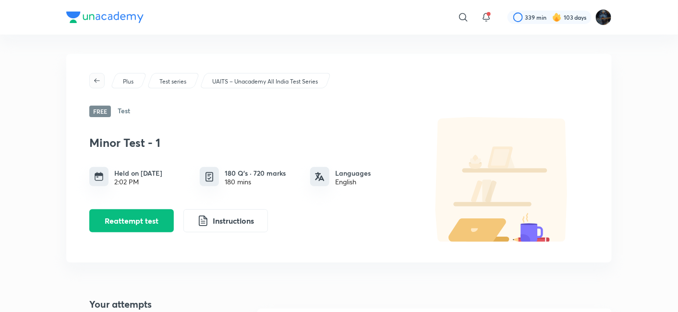
click at [99, 76] on button "button" at bounding box center [96, 80] width 15 height 15
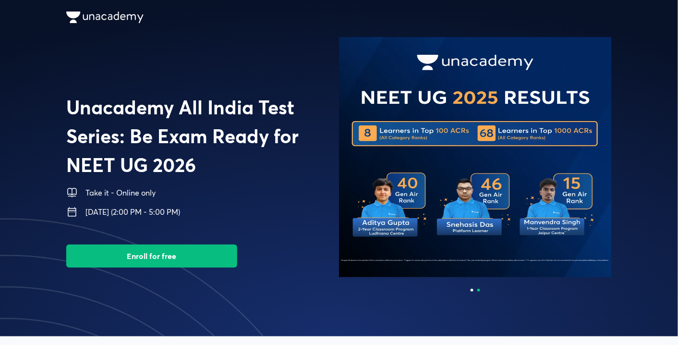
drag, startPoint x: 476, startPoint y: 201, endPoint x: 608, endPoint y: 202, distance: 132.1
click at [571, 202] on img at bounding box center [475, 157] width 273 height 240
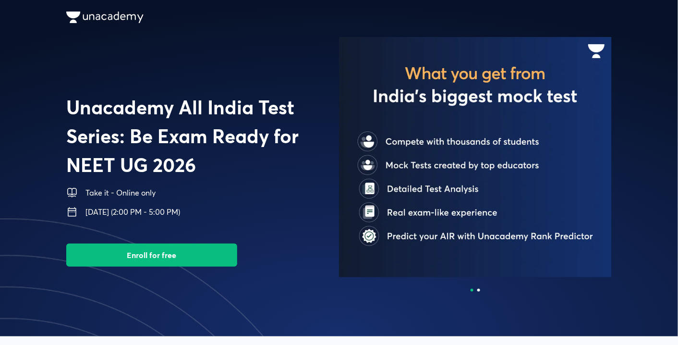
click at [186, 254] on button "Enroll for free" at bounding box center [151, 255] width 171 height 23
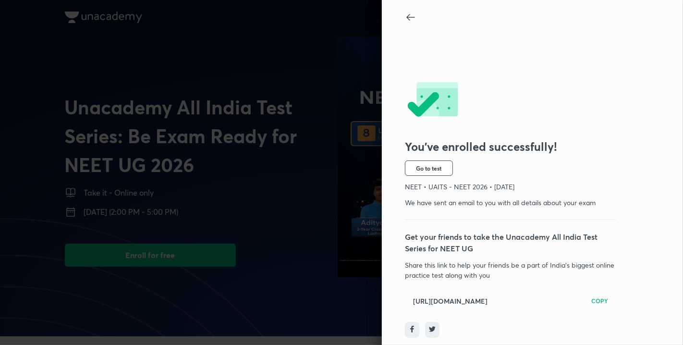
click at [186, 254] on div at bounding box center [341, 172] width 683 height 345
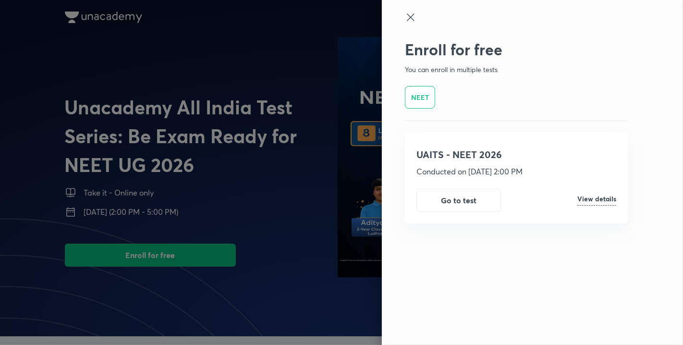
click at [186, 254] on div at bounding box center [341, 172] width 683 height 345
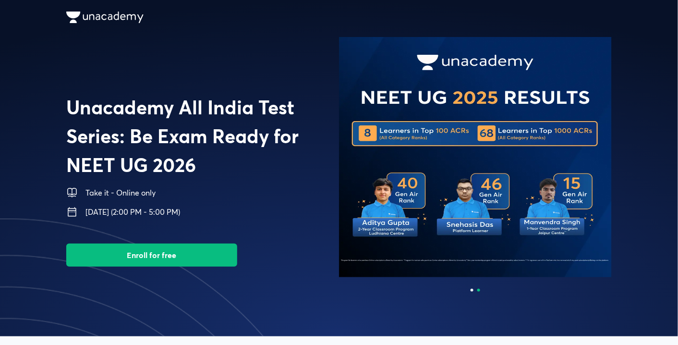
click at [186, 254] on button "Enroll for free" at bounding box center [151, 255] width 171 height 23
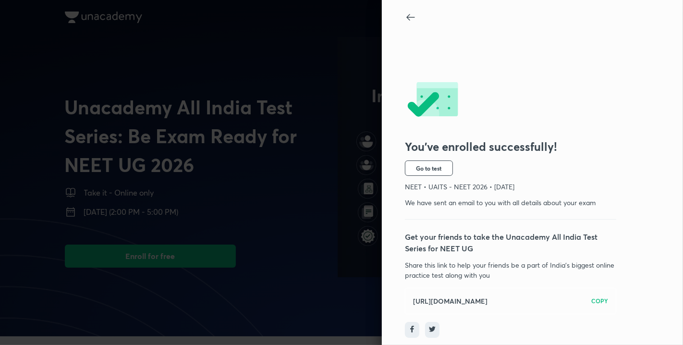
scroll to position [2, 0]
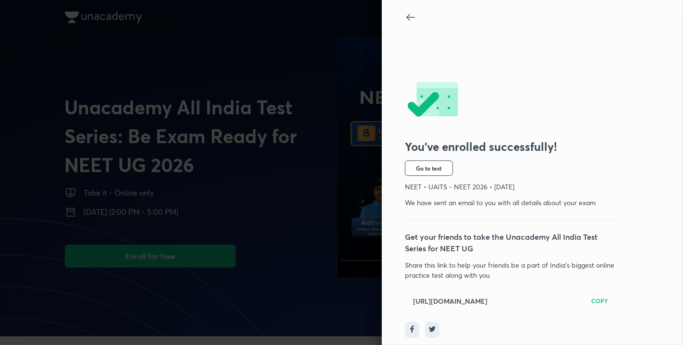
click at [382, 192] on div "You’ve enrolled successfully! Go to test NEET • UAITS - NEET 2026 • 5th Oct We …" at bounding box center [532, 172] width 301 height 345
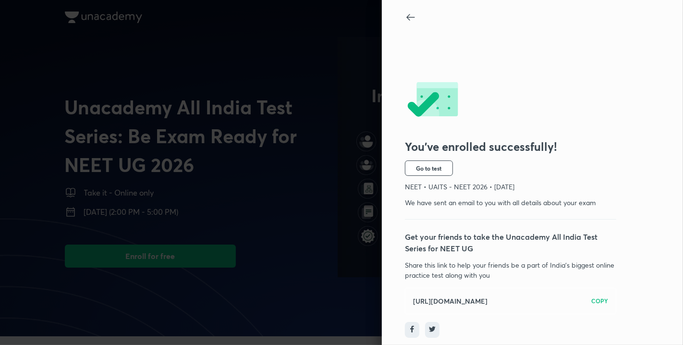
click at [316, 160] on div at bounding box center [341, 172] width 683 height 345
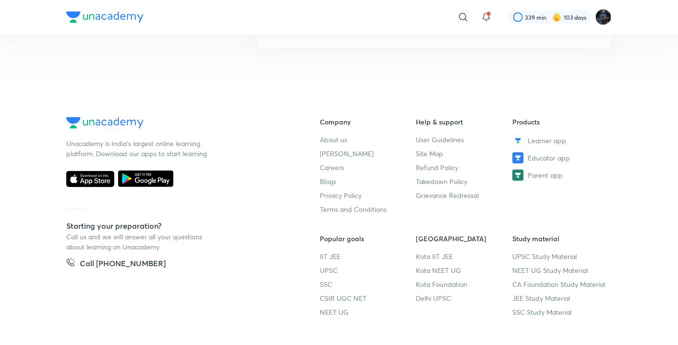
scroll to position [512, 0]
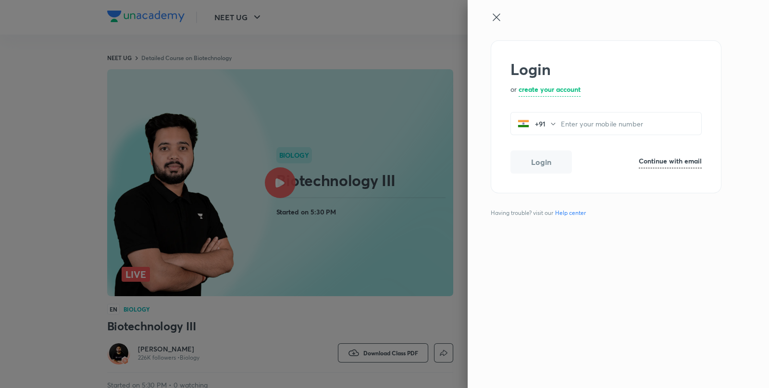
click at [272, 156] on div at bounding box center [384, 194] width 769 height 388
click at [272, 156] on rect at bounding box center [280, 182] width 346 height 227
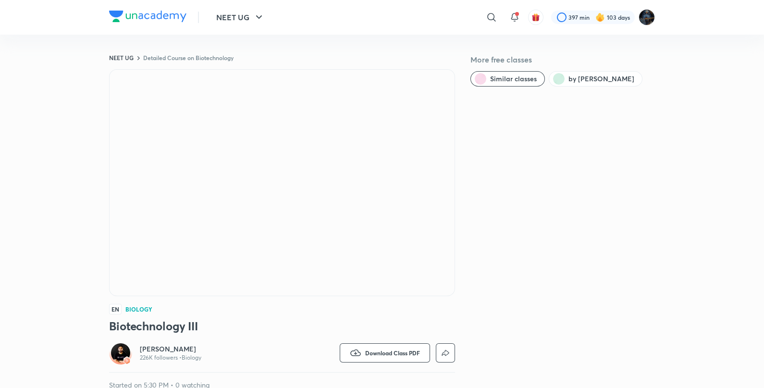
click at [272, 156] on iframe at bounding box center [382, 194] width 764 height 388
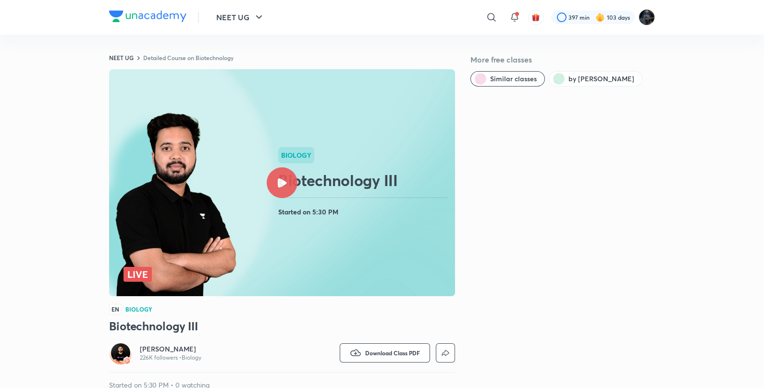
click at [310, 108] on rect at bounding box center [282, 182] width 346 height 227
